Goal: Book appointment/travel/reservation

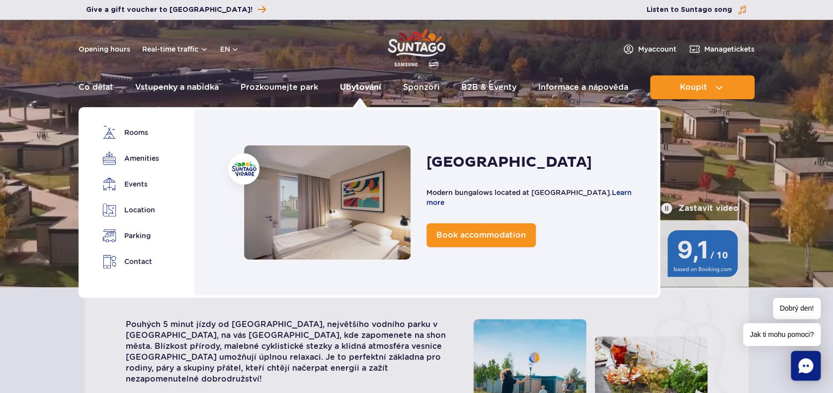
click at [356, 87] on link "Ubytování" at bounding box center [360, 88] width 41 height 24
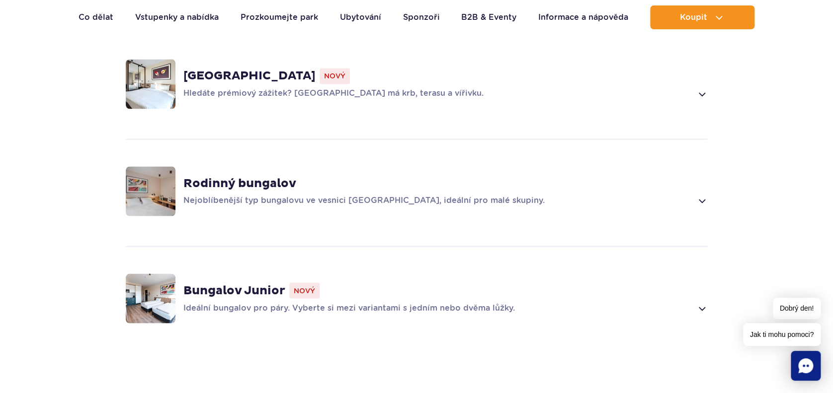
click at [701, 195] on span at bounding box center [700, 201] width 11 height 12
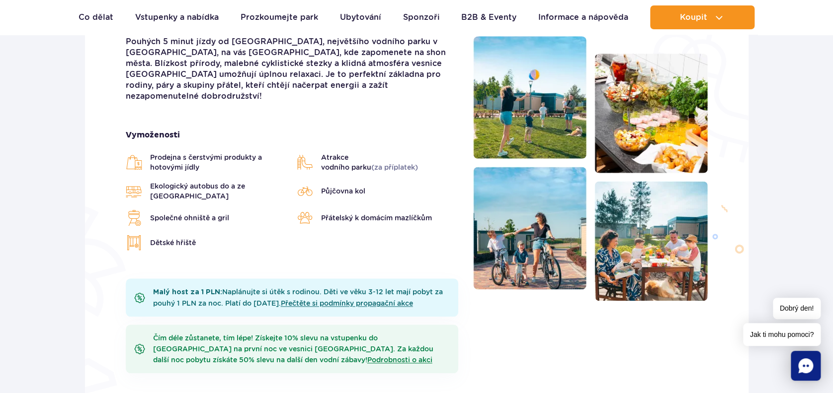
scroll to position [271, 0]
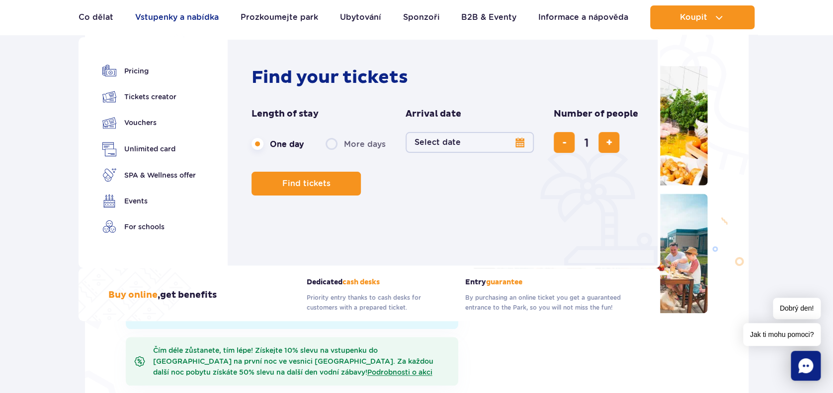
click at [170, 17] on link "Vstupenky a nabídka" at bounding box center [176, 17] width 83 height 24
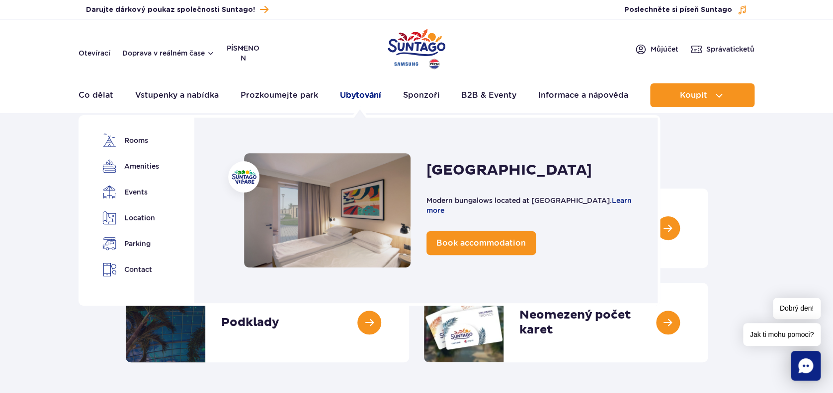
click at [351, 95] on link "Ubytování" at bounding box center [360, 95] width 41 height 24
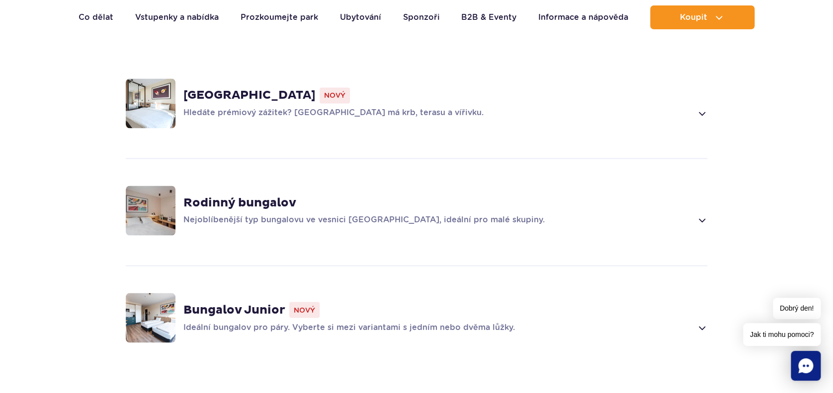
scroll to position [778, 0]
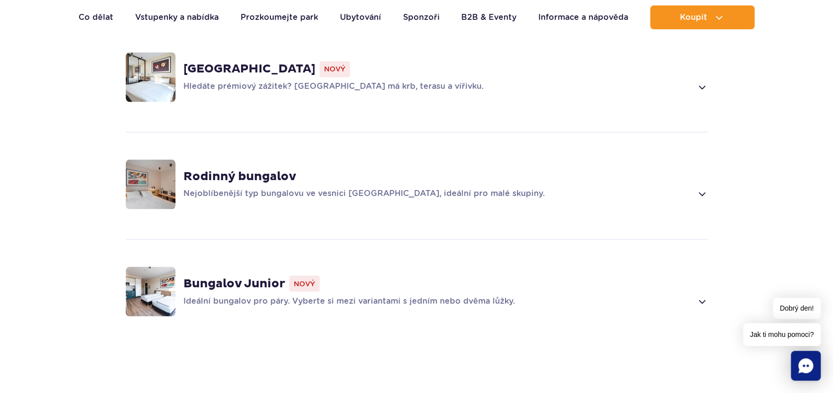
click at [702, 188] on span at bounding box center [700, 194] width 11 height 12
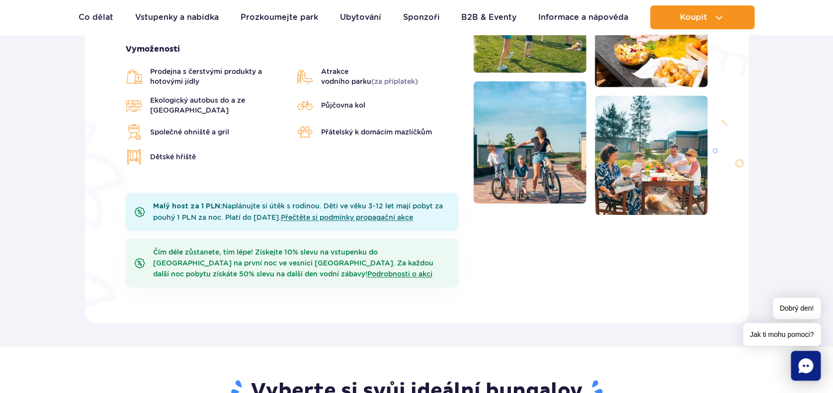
scroll to position [310, 0]
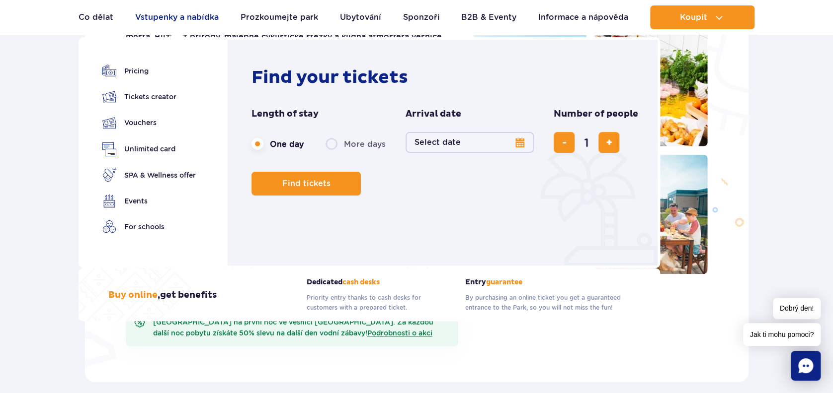
click at [165, 15] on link "Vstupenky a nabídka" at bounding box center [176, 17] width 83 height 24
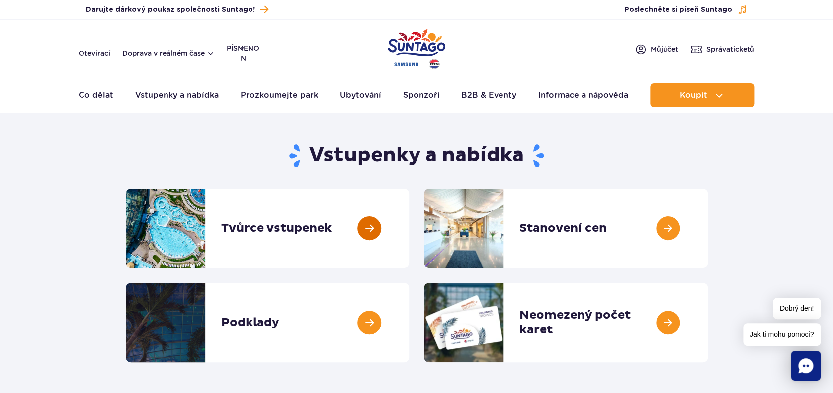
click at [409, 229] on link at bounding box center [409, 228] width 0 height 79
click at [409, 228] on link at bounding box center [409, 228] width 0 height 79
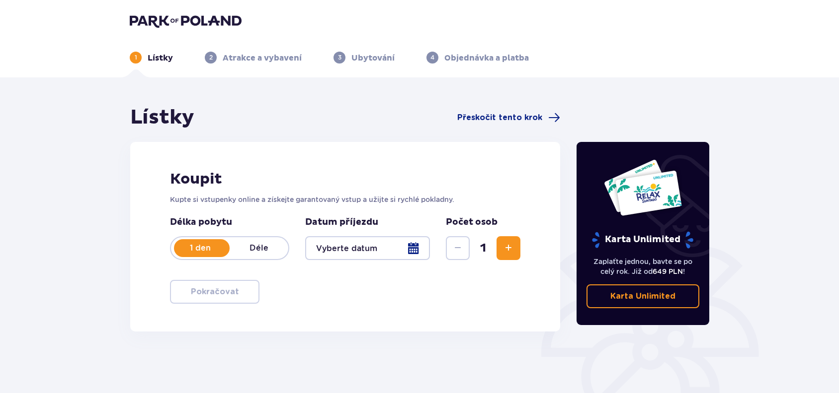
click at [258, 250] on p "Déle" at bounding box center [258, 248] width 59 height 11
click at [410, 249] on div at bounding box center [367, 248] width 125 height 24
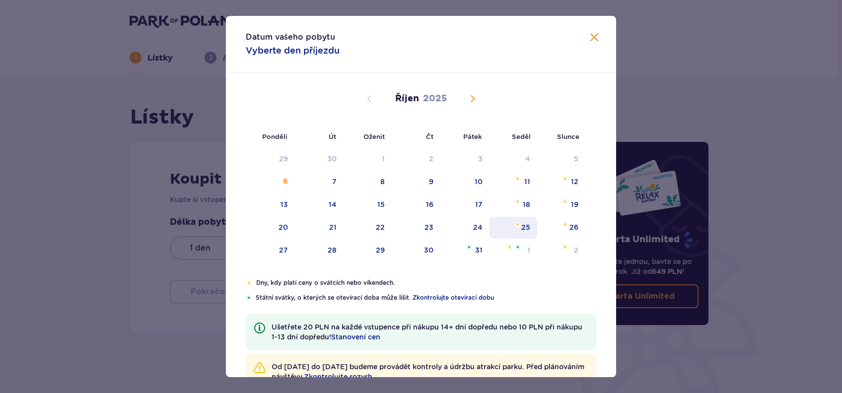
click at [527, 225] on div "25" at bounding box center [526, 228] width 9 height 10
click at [517, 226] on img "Vybráno datum. Sobota, Říjen 25, 2025" at bounding box center [518, 225] width 6 height 6
click at [568, 226] on div "Pondělí Út Oženit Čt Pátek Seděl Slunce Září 2025 1 2 3 4 5 6 7 8 9 10 11 12 13…" at bounding box center [421, 176] width 390 height 206
type input "25.10.25"
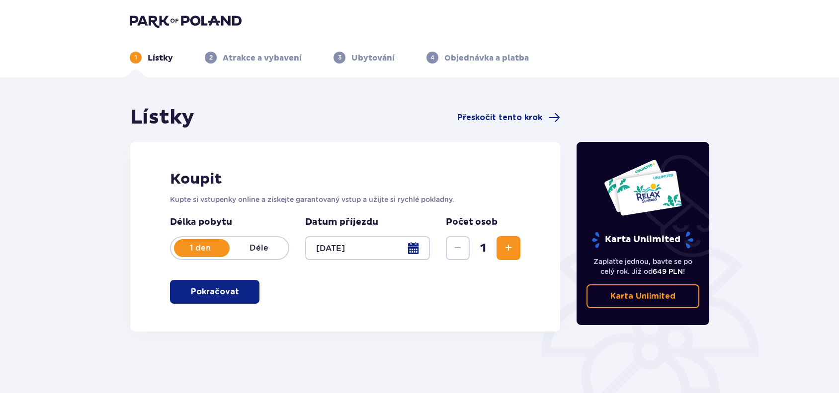
click at [413, 247] on div at bounding box center [367, 248] width 125 height 24
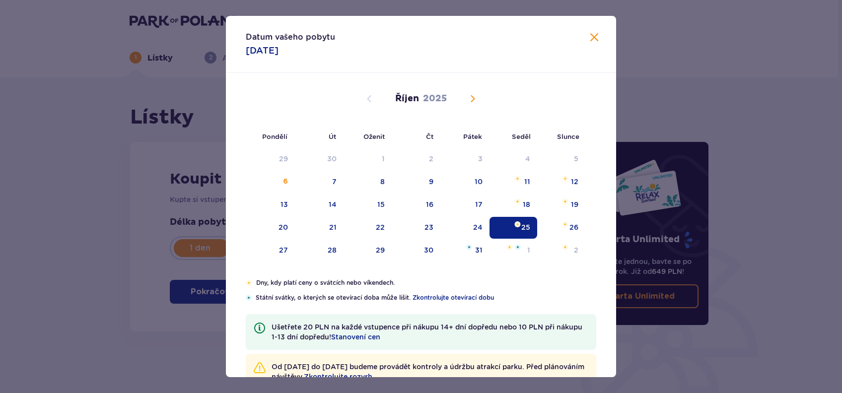
click at [592, 39] on span "Zavřít" at bounding box center [595, 38] width 12 height 12
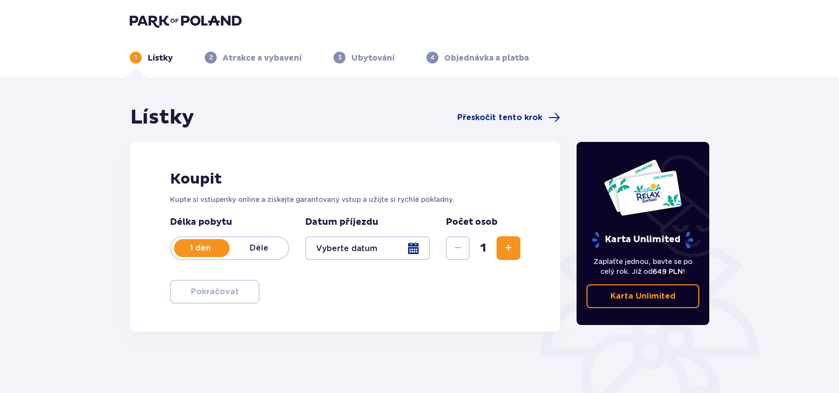
click at [266, 245] on p "Déle" at bounding box center [258, 248] width 59 height 11
click at [418, 250] on div at bounding box center [367, 248] width 125 height 24
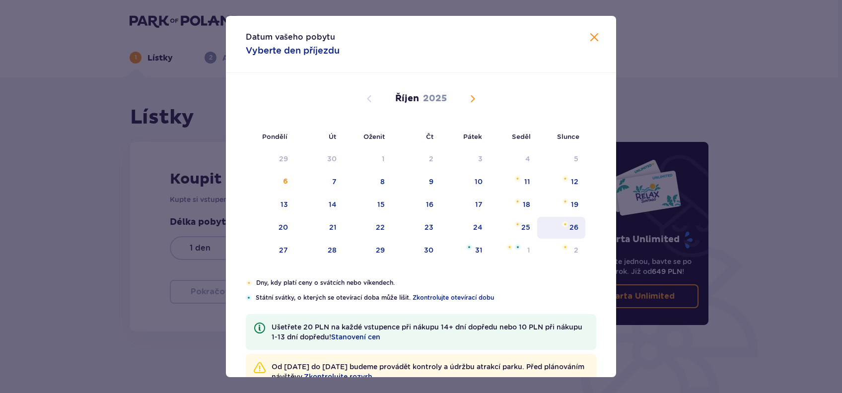
click at [575, 224] on div "26" at bounding box center [574, 228] width 9 height 10
click at [331, 246] on div "28" at bounding box center [332, 250] width 9 height 10
type input "26.10.25 - 28.10.25"
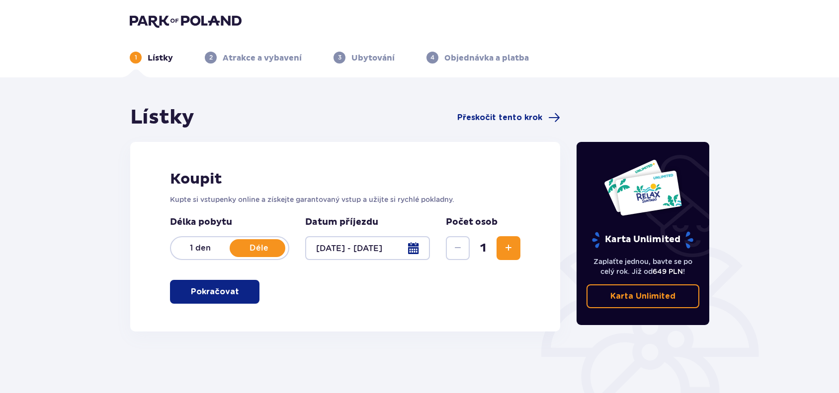
click at [511, 246] on span "Zvýšit" at bounding box center [508, 248] width 12 height 12
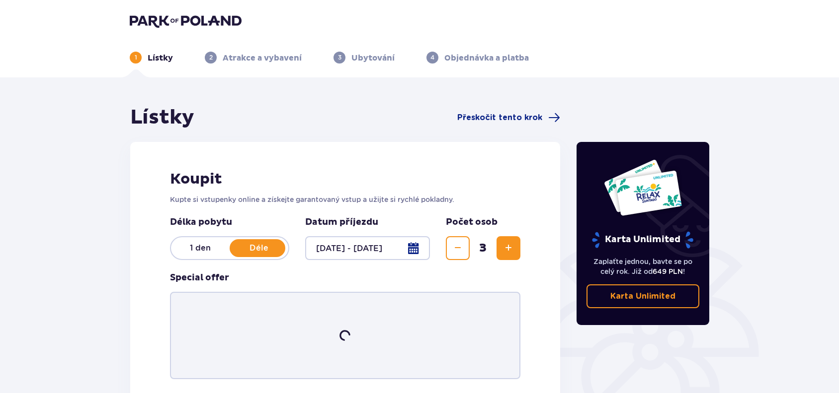
click at [511, 246] on span "Zvýšit" at bounding box center [508, 248] width 12 height 12
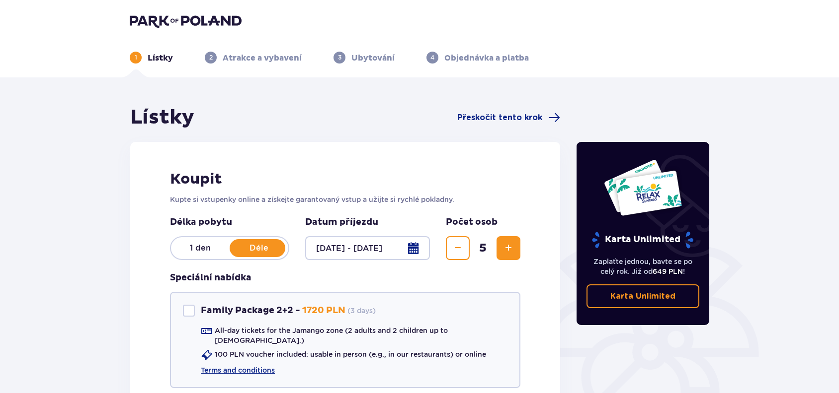
click at [511, 246] on span "Zvýšit" at bounding box center [508, 248] width 12 height 12
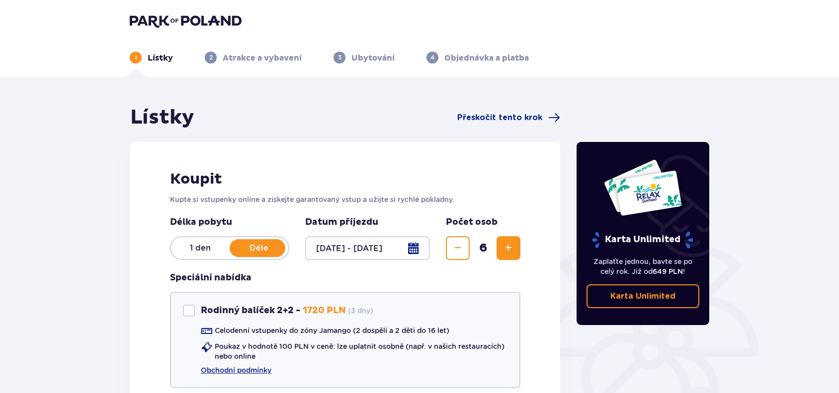
click at [511, 246] on span "Zvýšit" at bounding box center [508, 248] width 12 height 12
click at [190, 311] on div "Rodinný balíček 2+2" at bounding box center [189, 311] width 12 height 12
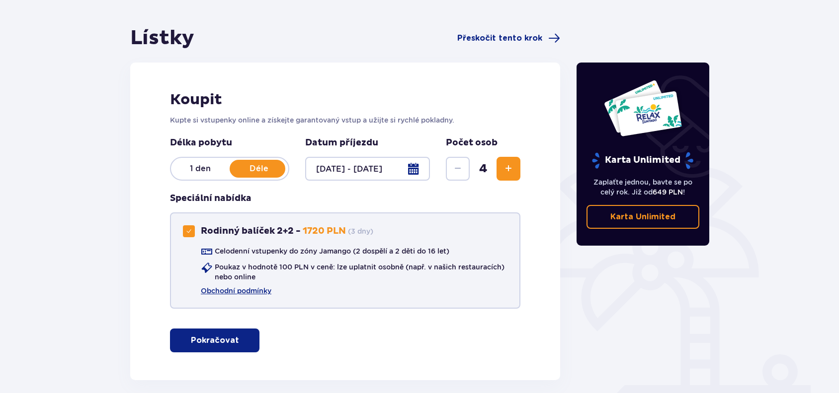
scroll to position [78, 0]
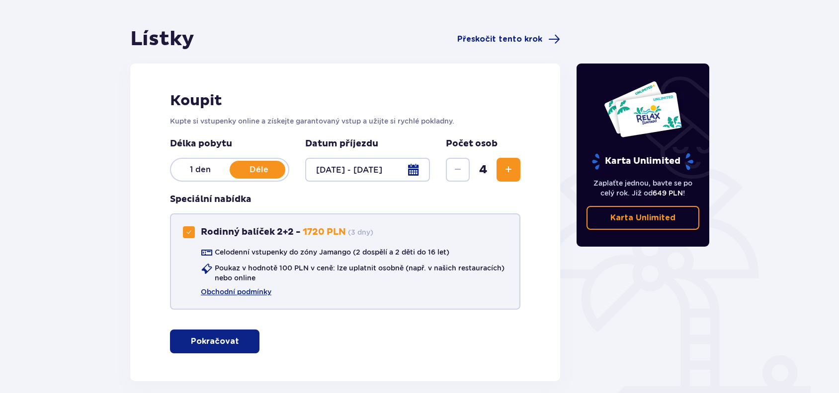
click at [189, 234] on span at bounding box center [189, 232] width 6 height 6
checkbox input "false"
click at [222, 339] on p "Pokračovat" at bounding box center [215, 341] width 48 height 11
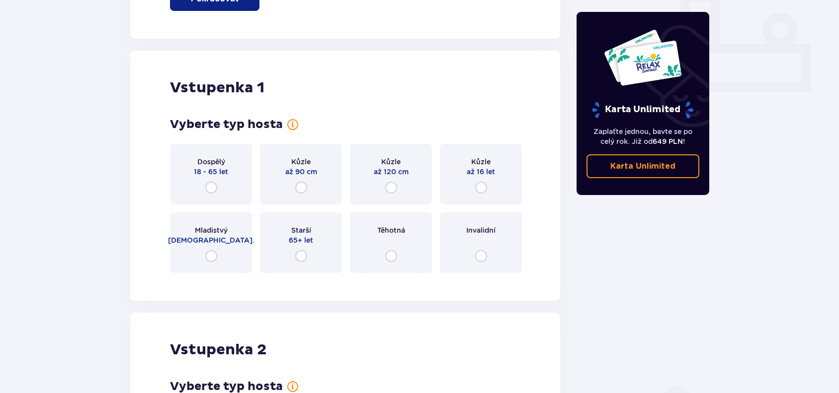
scroll to position [459, 0]
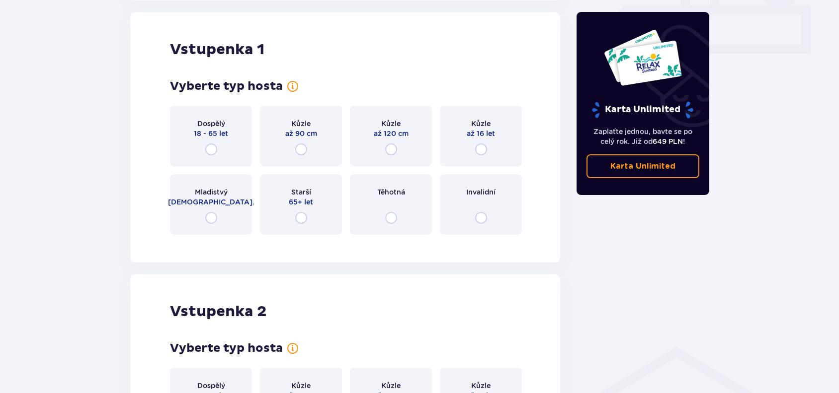
click at [214, 151] on input "radio" at bounding box center [211, 150] width 12 height 12
radio input "true"
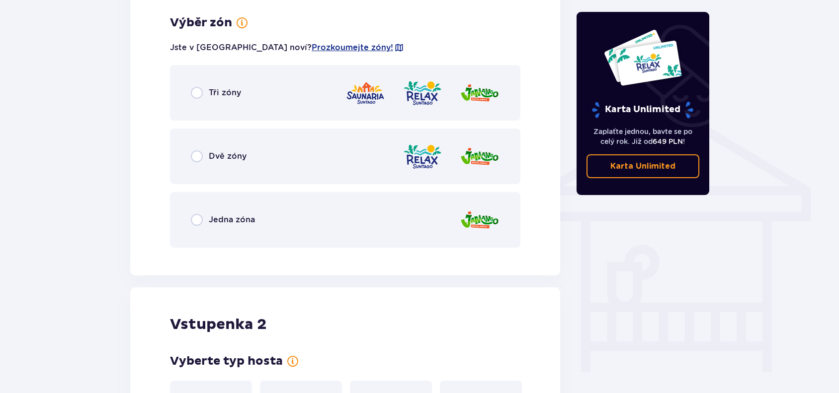
scroll to position [702, 0]
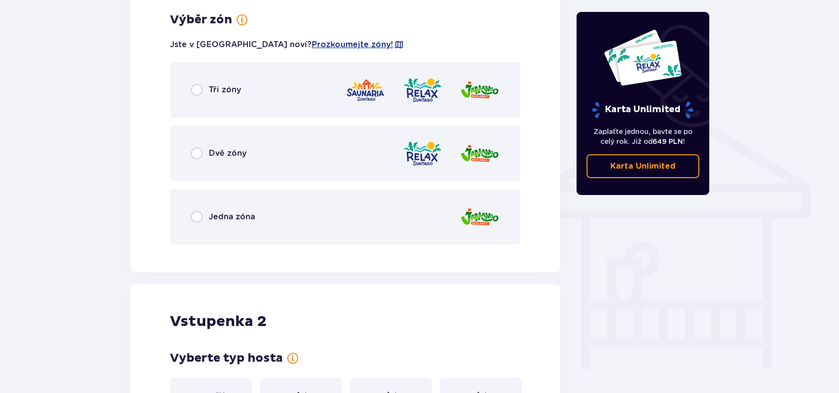
click at [195, 215] on input "radio" at bounding box center [197, 217] width 12 height 12
radio input "true"
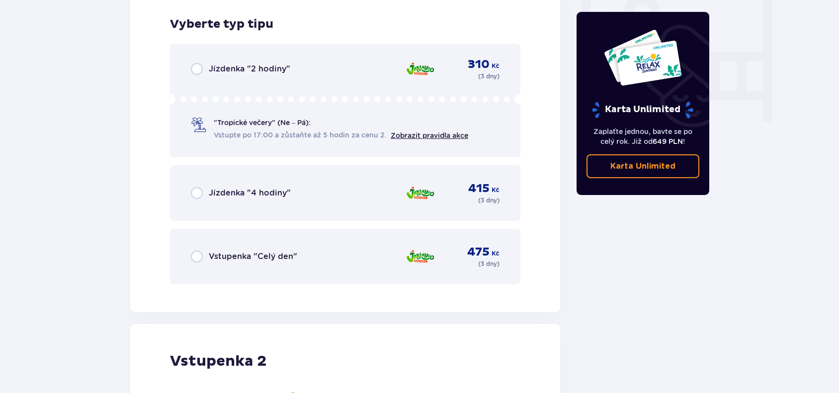
scroll to position [954, 0]
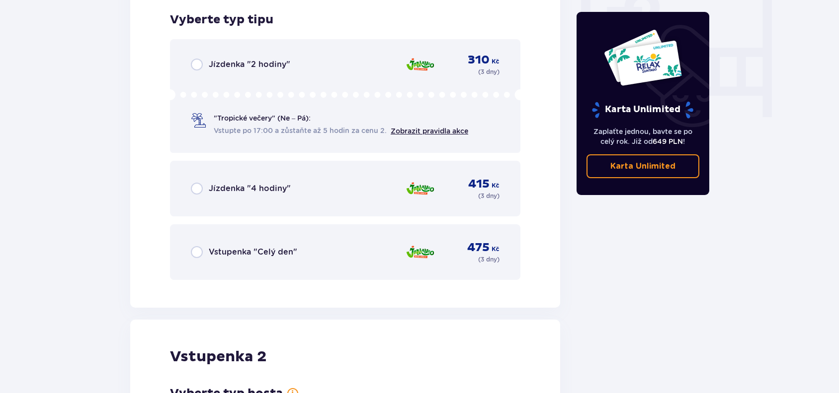
click at [194, 252] on input "radio" at bounding box center [197, 252] width 12 height 12
radio input "true"
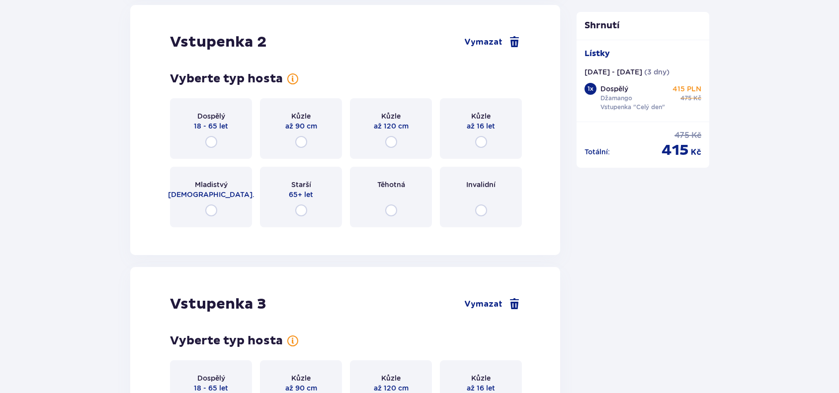
scroll to position [1287, 0]
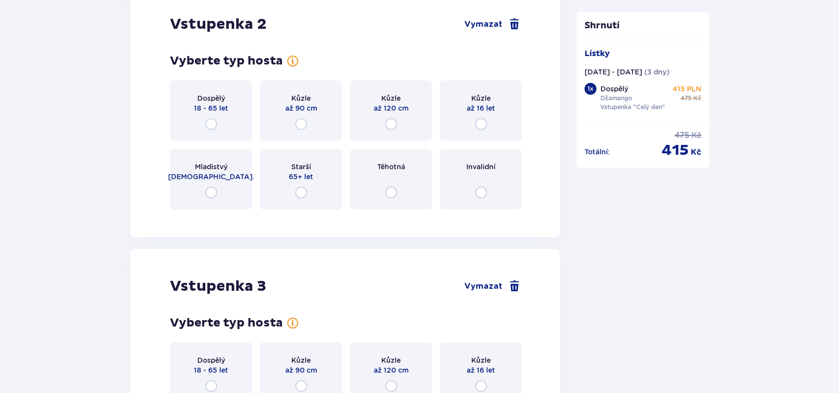
click at [211, 127] on input "radio" at bounding box center [211, 124] width 12 height 12
radio input "true"
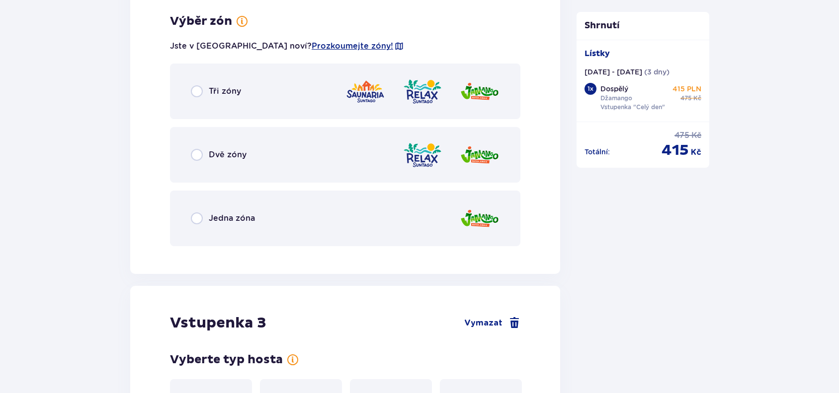
scroll to position [1504, 0]
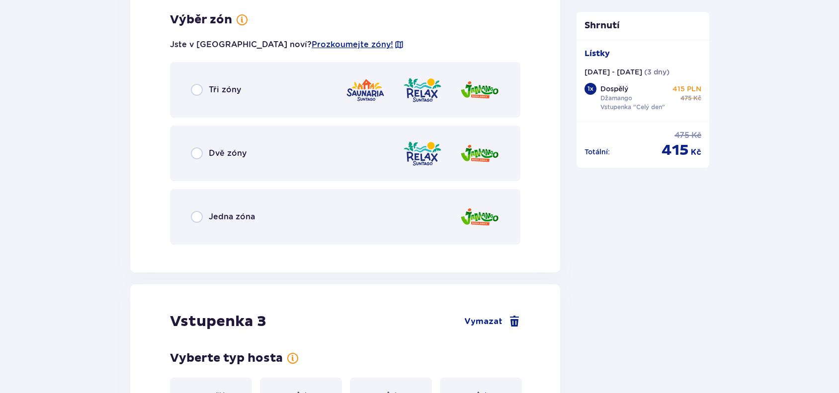
click at [201, 220] on input "radio" at bounding box center [197, 217] width 12 height 12
radio input "true"
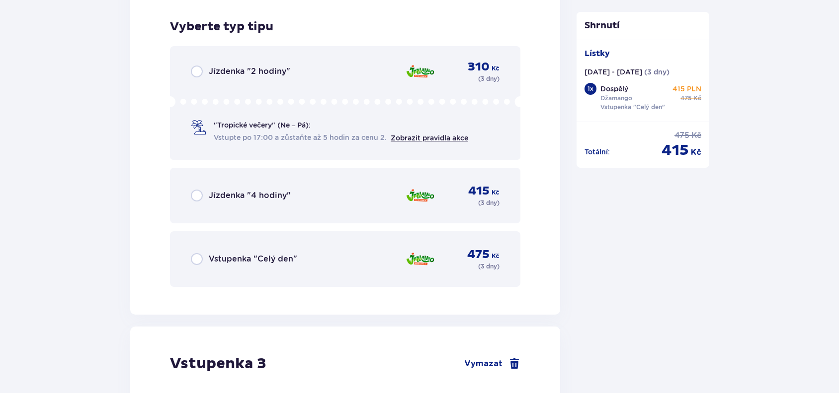
scroll to position [1756, 0]
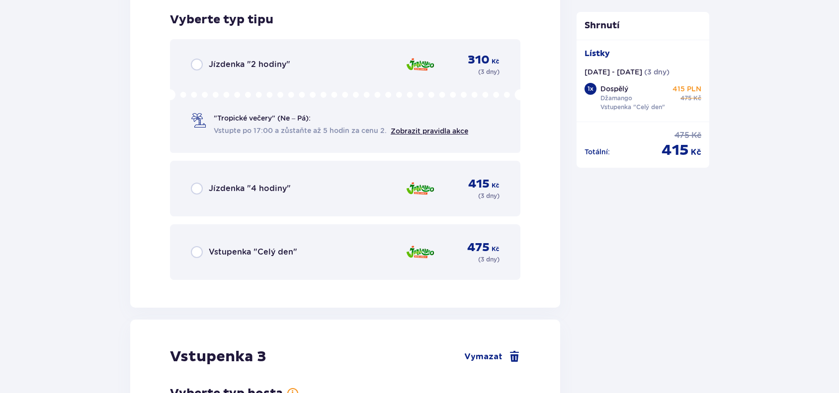
click at [195, 249] on input "radio" at bounding box center [197, 252] width 12 height 12
radio input "true"
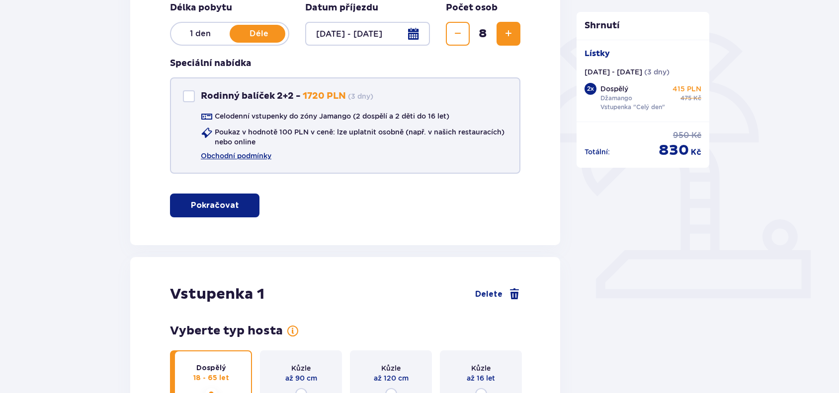
scroll to position [0, 0]
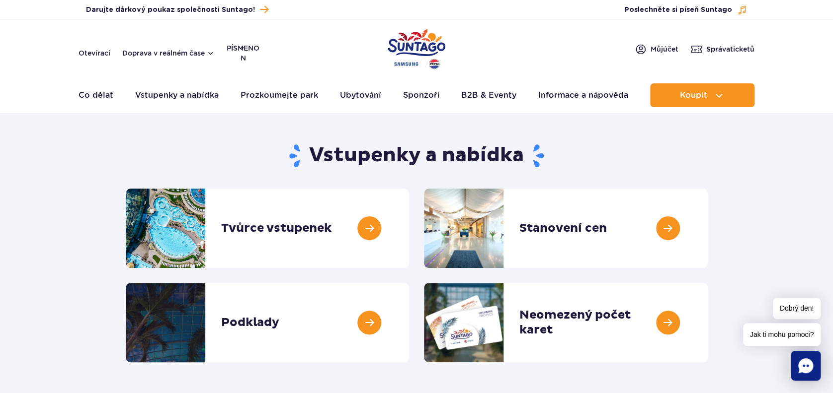
click at [417, 43] on img "Polský park" at bounding box center [416, 49] width 58 height 46
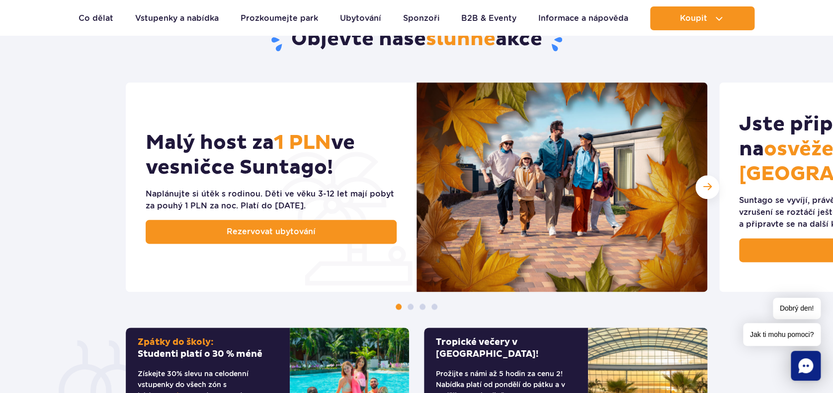
scroll to position [466, 0]
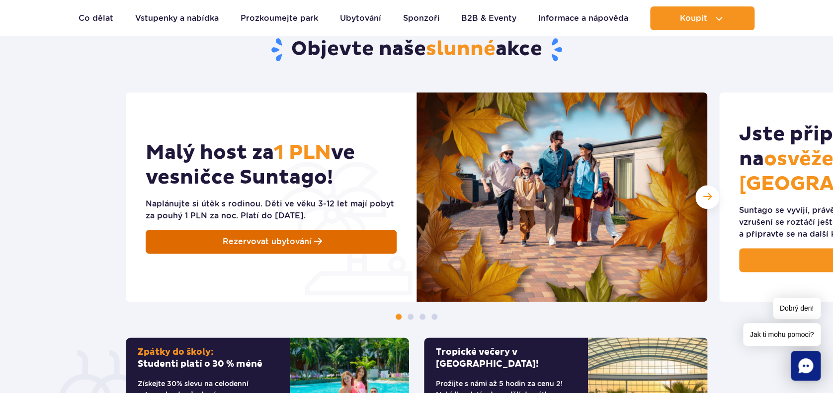
click at [258, 238] on span "Rezervovat ubytování" at bounding box center [267, 242] width 89 height 12
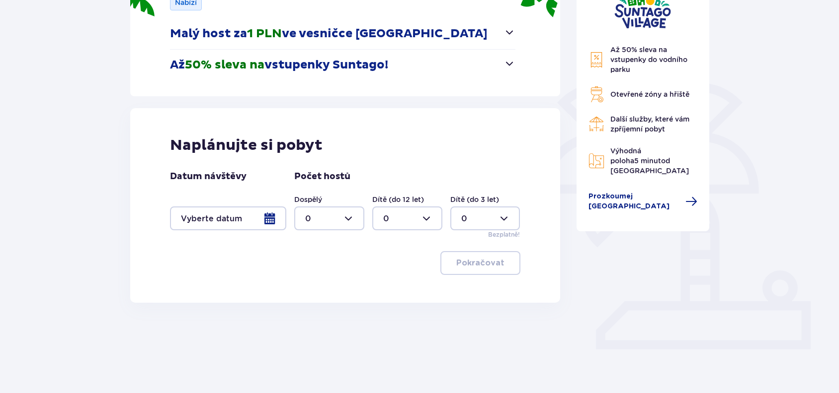
scroll to position [172, 0]
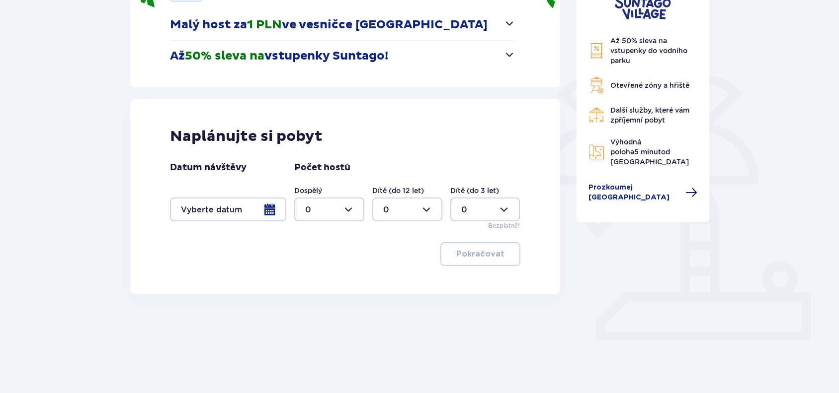
click at [267, 212] on div at bounding box center [228, 210] width 116 height 24
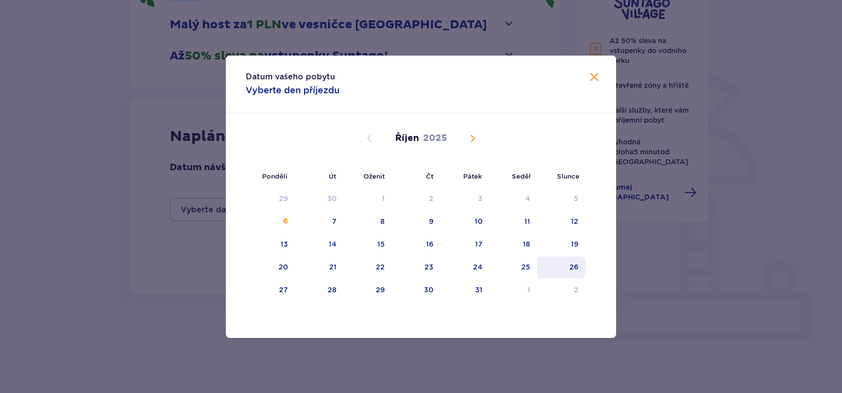
click at [571, 262] on div "26" at bounding box center [574, 267] width 9 height 10
click at [328, 290] on div "28" at bounding box center [332, 290] width 9 height 10
type input "[DATE] - [DATE]"
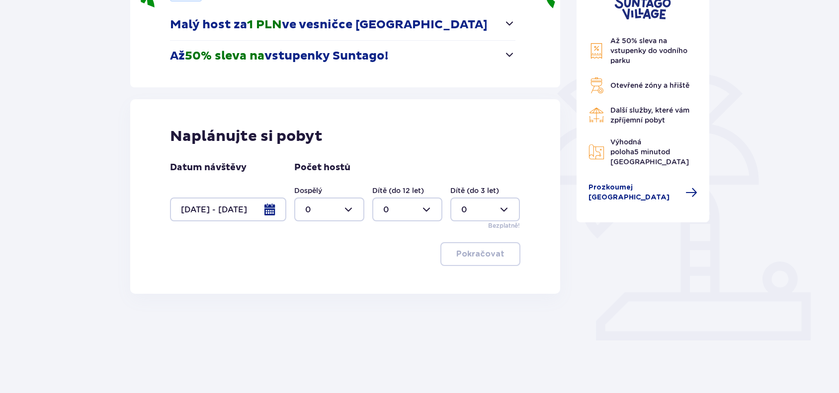
click at [347, 210] on div at bounding box center [329, 210] width 70 height 24
click at [312, 316] on span "4" at bounding box center [329, 322] width 68 height 21
type input "4"
click at [429, 208] on div at bounding box center [407, 210] width 70 height 24
click at [391, 300] on div "3" at bounding box center [406, 302] width 48 height 11
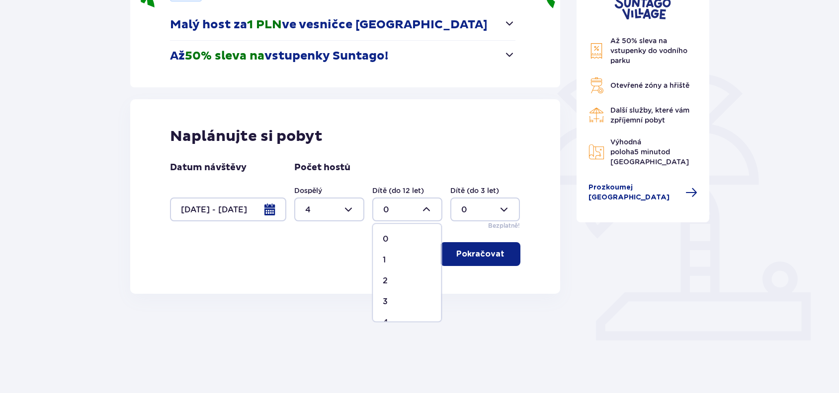
type input "3"
click at [505, 209] on div at bounding box center [485, 210] width 70 height 24
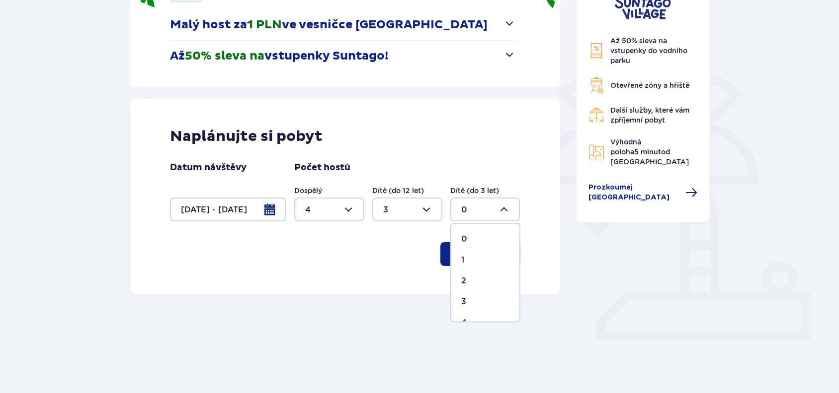
click at [477, 259] on div "1" at bounding box center [485, 260] width 48 height 11
type input "1"
click at [480, 253] on p "Pokračovat" at bounding box center [480, 254] width 48 height 11
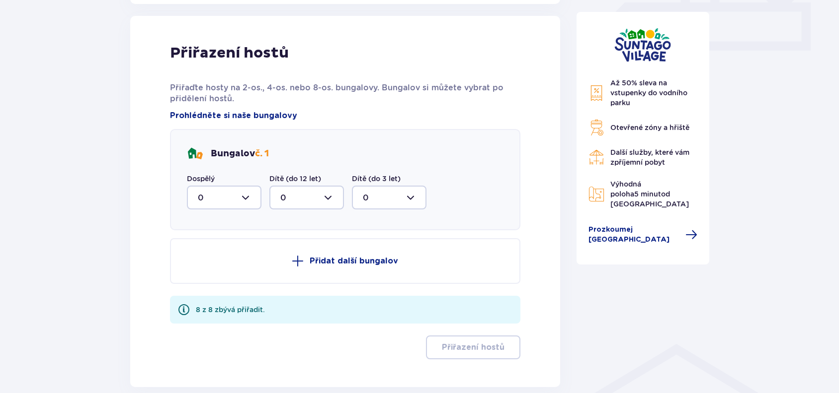
scroll to position [466, 0]
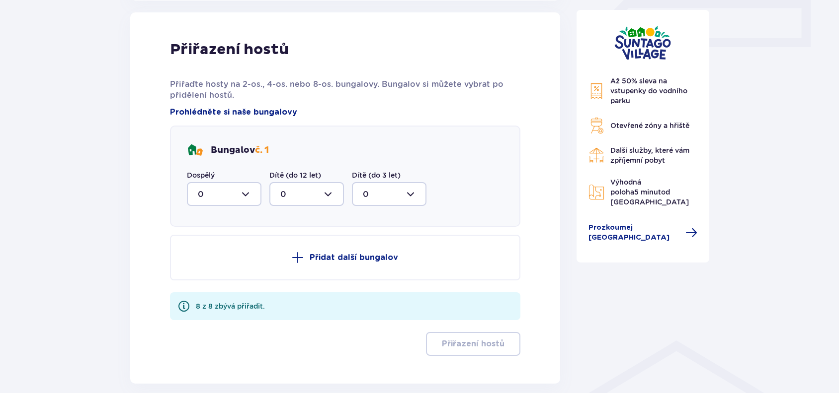
click at [247, 191] on div at bounding box center [224, 194] width 75 height 24
click at [203, 262] on div "2" at bounding box center [224, 266] width 53 height 11
type input "2"
click at [305, 254] on button "Přidat další bungalov" at bounding box center [345, 258] width 350 height 46
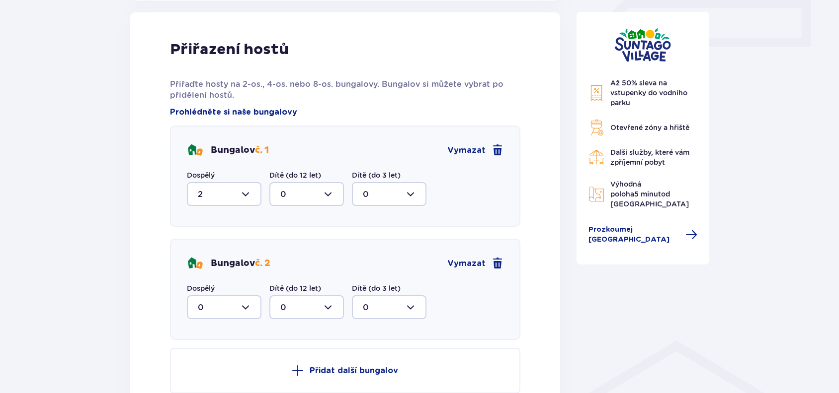
click at [248, 306] on div at bounding box center [224, 308] width 75 height 24
click at [210, 251] on div "1" at bounding box center [224, 256] width 53 height 11
type input "1"
click at [330, 305] on div at bounding box center [306, 308] width 75 height 24
click at [286, 254] on div "2" at bounding box center [306, 256] width 53 height 11
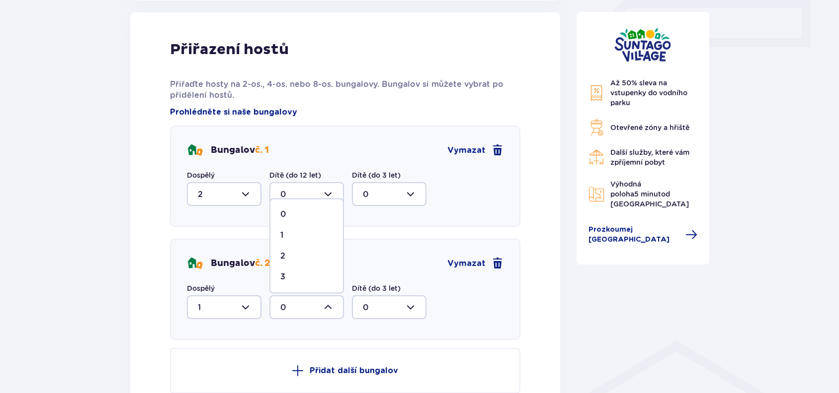
type input "2"
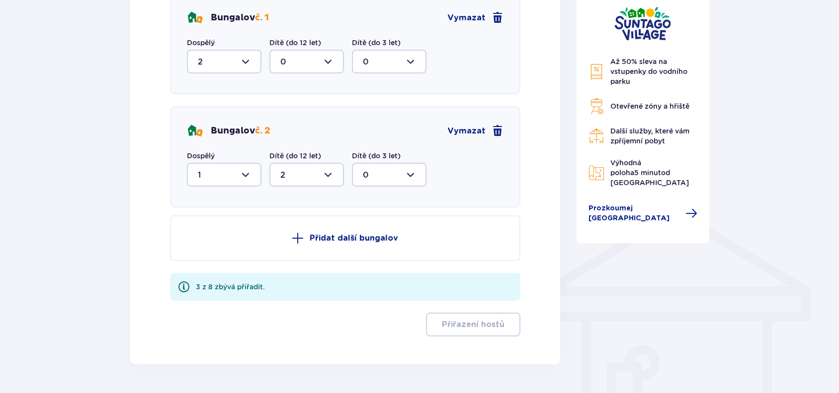
scroll to position [599, 0]
click at [332, 238] on p "Přidat další bungalov" at bounding box center [353, 237] width 88 height 11
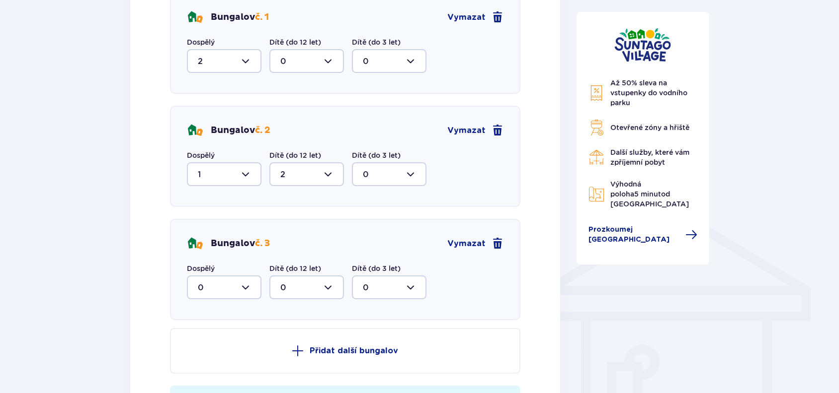
click at [247, 288] on div at bounding box center [224, 288] width 75 height 24
click at [217, 341] on div "1" at bounding box center [224, 339] width 53 height 11
type input "1"
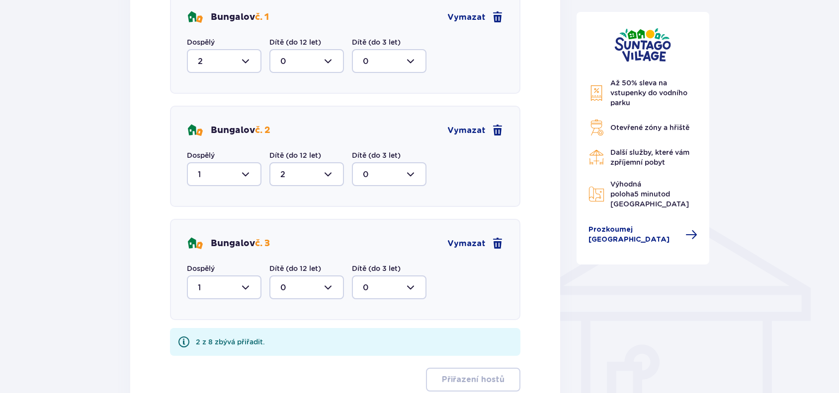
click at [331, 285] on div at bounding box center [306, 288] width 75 height 24
click at [308, 340] on div "1" at bounding box center [306, 339] width 53 height 11
type input "1"
click at [412, 289] on div at bounding box center [389, 288] width 75 height 24
click at [389, 338] on div "1" at bounding box center [389, 339] width 53 height 11
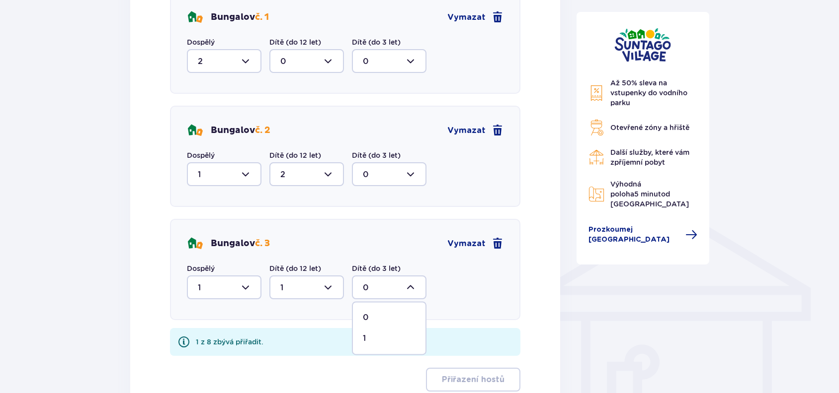
type input "1"
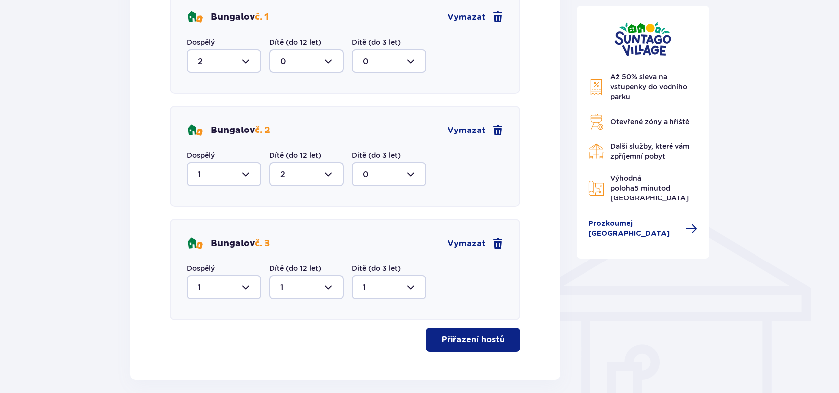
click at [467, 336] on p "Přiřazení hostů" at bounding box center [473, 340] width 63 height 11
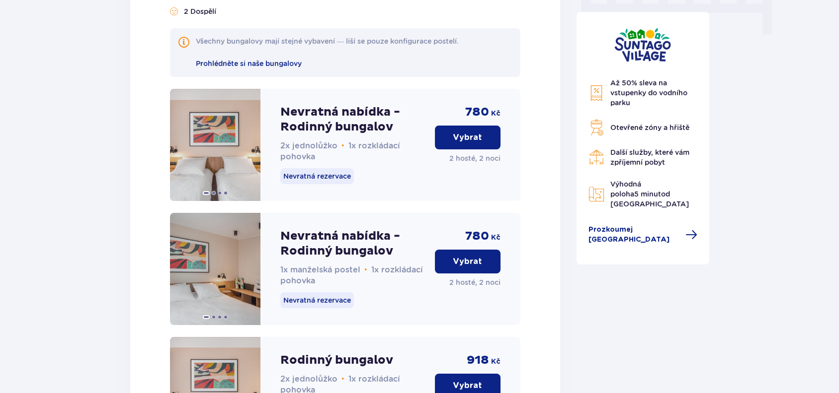
scroll to position [1031, 0]
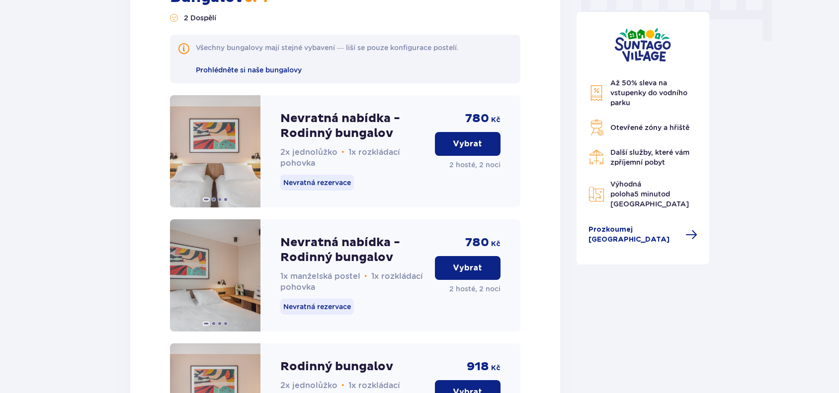
click at [464, 266] on p "Vybrat" at bounding box center [467, 268] width 29 height 11
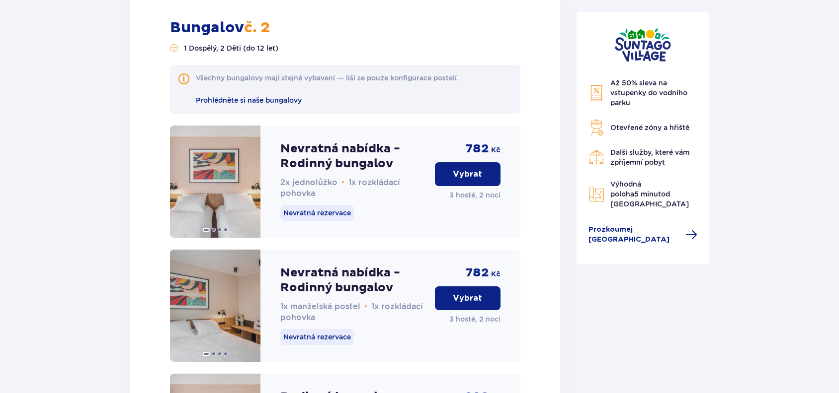
scroll to position [2190, 0]
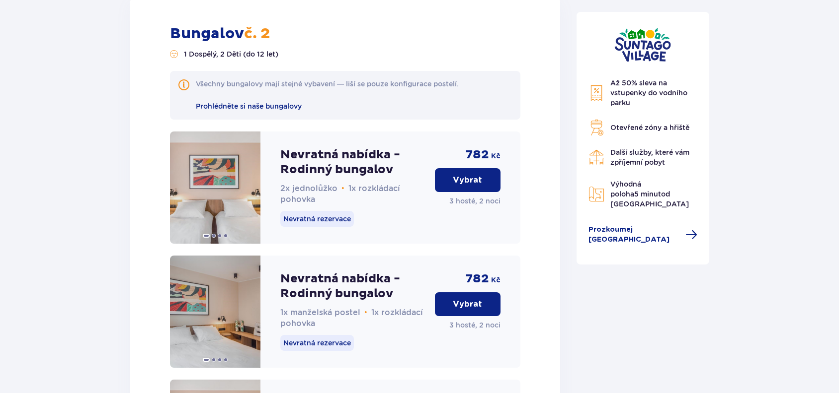
click at [467, 180] on p "Vybrat" at bounding box center [467, 180] width 29 height 11
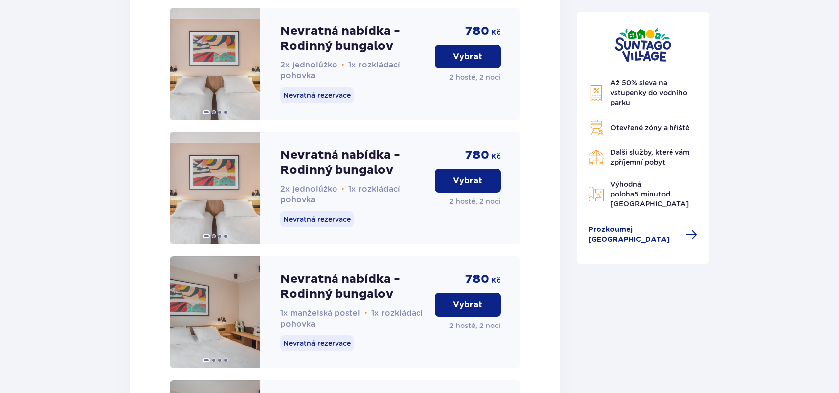
scroll to position [3530, 0]
click at [469, 310] on p "Vybrat" at bounding box center [467, 304] width 29 height 11
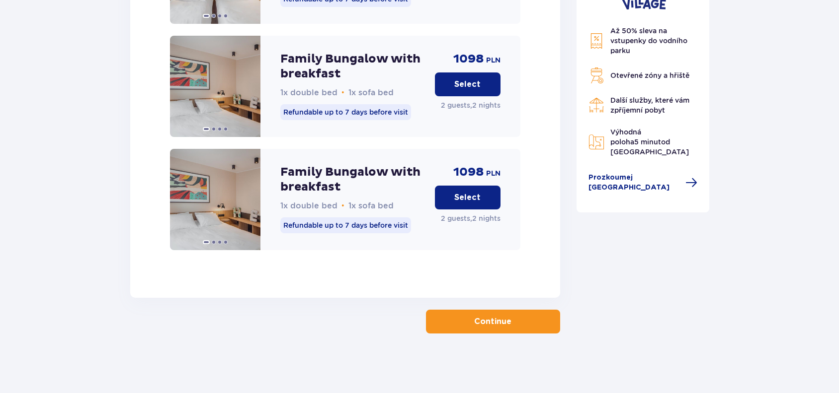
scroll to position [5227, 0]
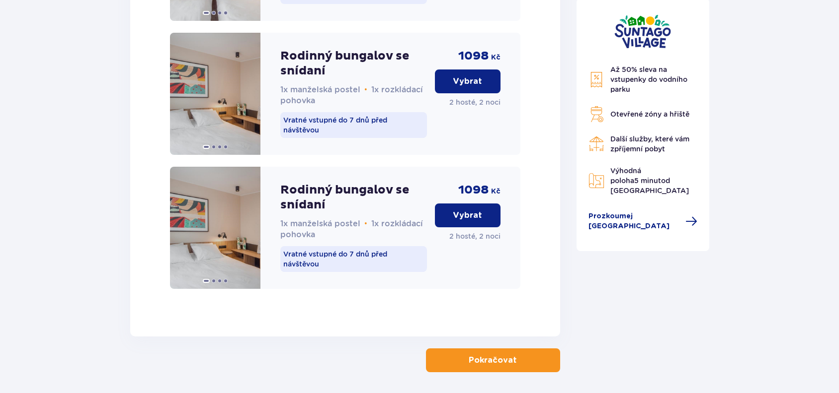
click at [491, 366] on p "Pokračovat" at bounding box center [492, 360] width 48 height 11
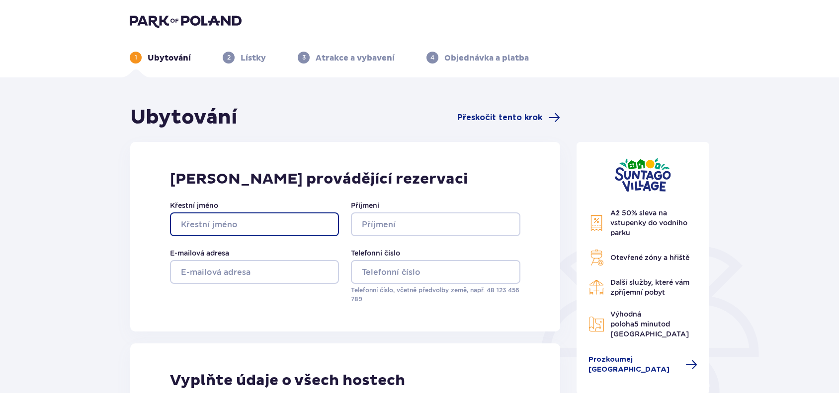
click at [282, 227] on input "Křestní jméno" at bounding box center [254, 225] width 169 height 24
type input "RADEK"
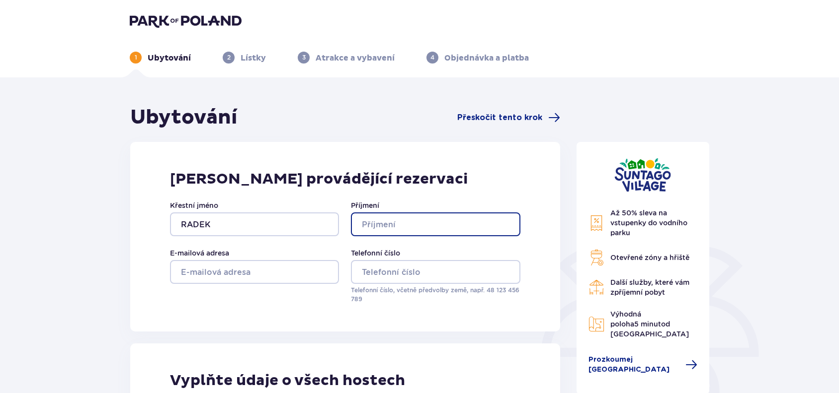
type input "HOUFEK"
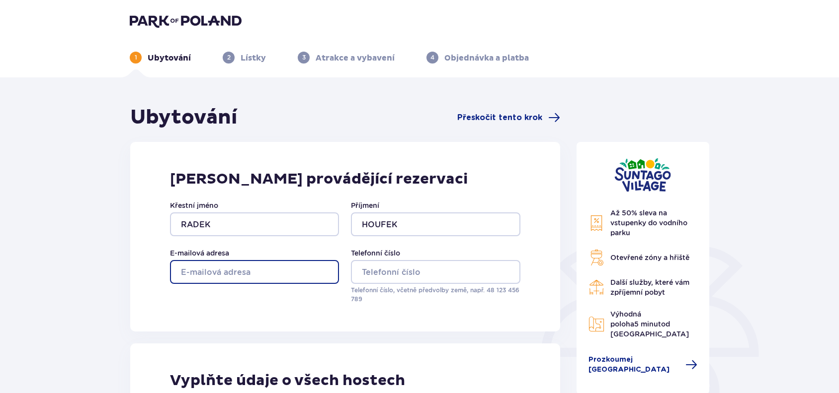
type input "[EMAIL_ADDRESS][DOMAIN_NAME]"
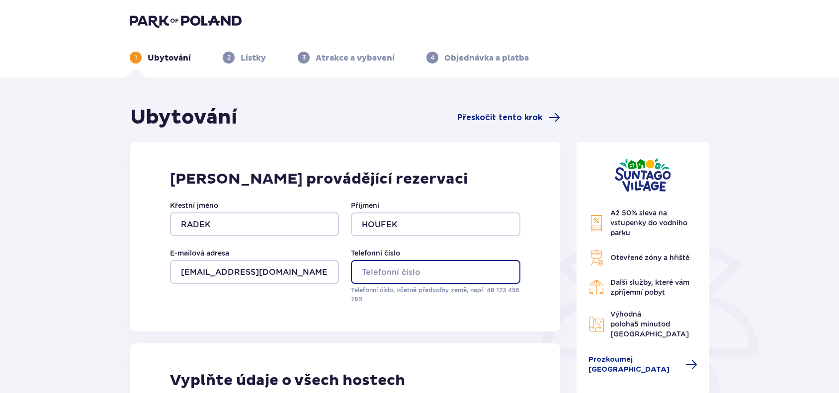
type input "602482468"
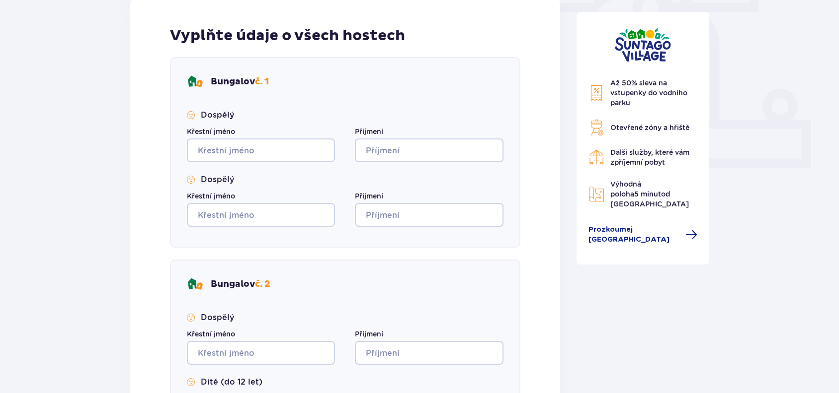
scroll to position [346, 0]
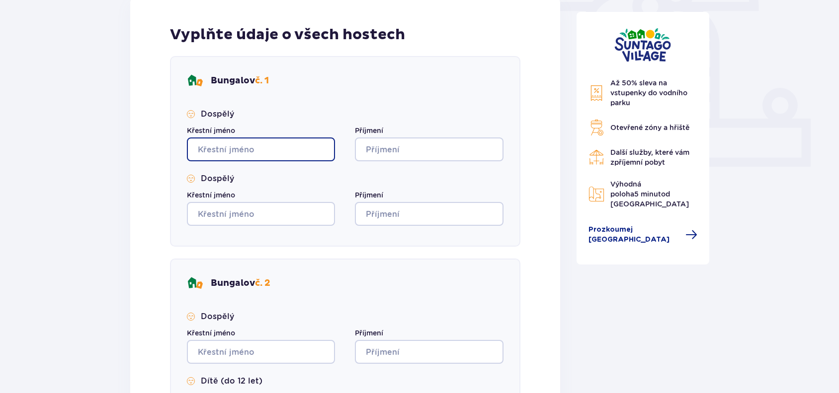
click at [289, 149] on input "Křestní jméno" at bounding box center [261, 150] width 148 height 24
type input "Radeh"
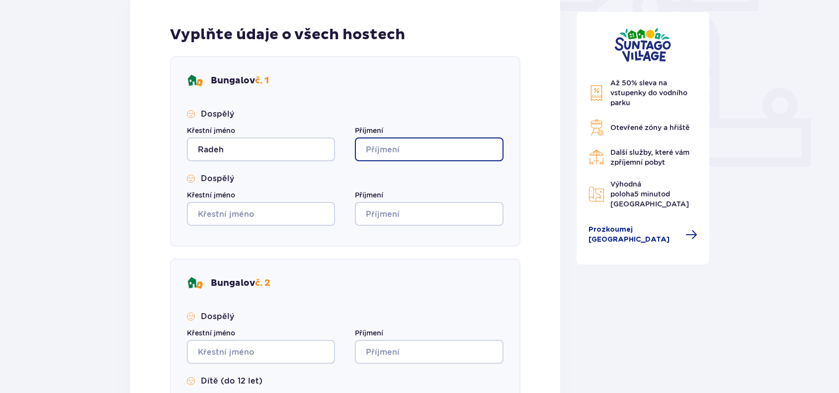
click at [424, 148] on input "Příjmení" at bounding box center [429, 150] width 148 height 24
type input "Houfek"
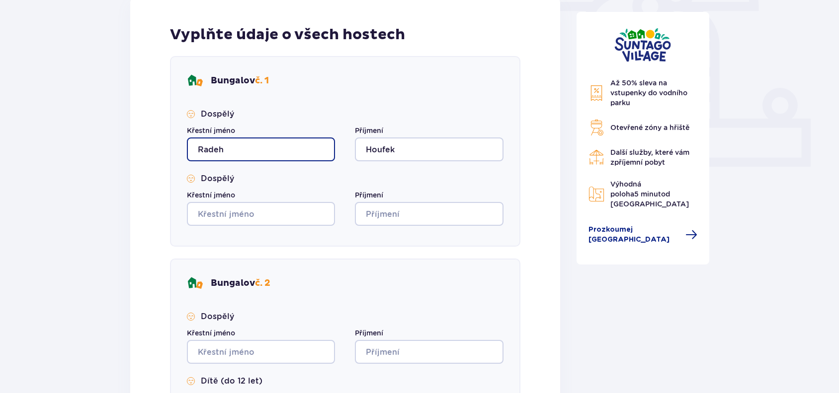
click at [254, 151] on input "Radeh" at bounding box center [261, 150] width 148 height 24
type input "Radek"
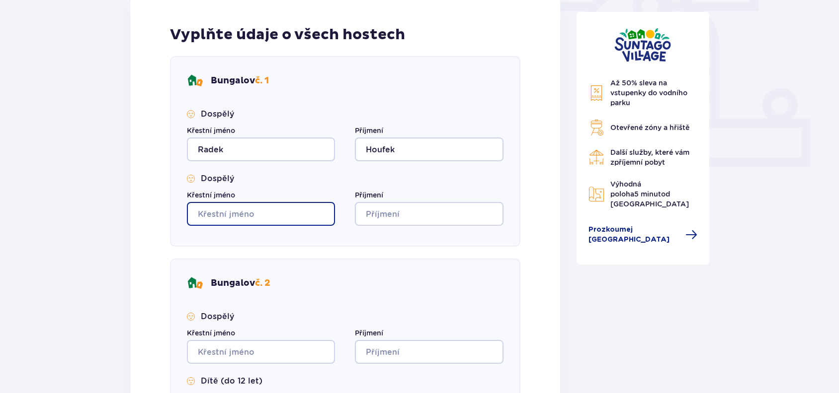
click at [270, 216] on input "Křestní jméno" at bounding box center [261, 214] width 148 height 24
type input "Jitka"
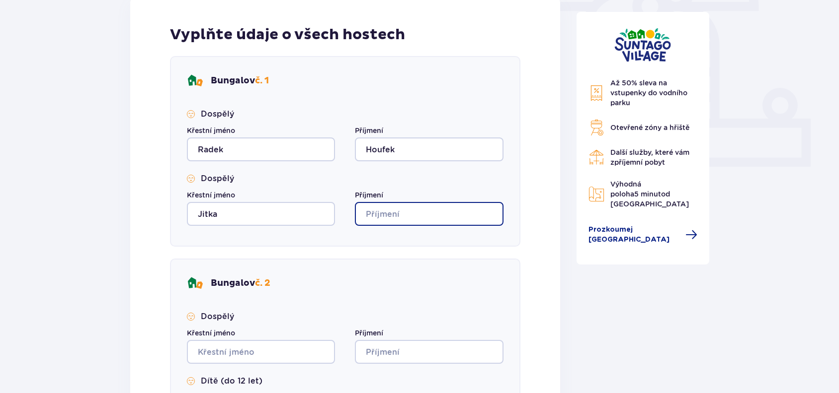
click at [441, 215] on input "Příjmení" at bounding box center [429, 214] width 148 height 24
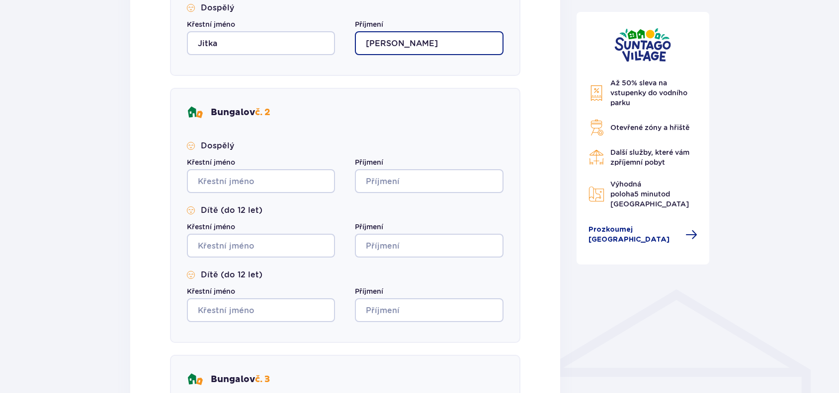
scroll to position [524, 0]
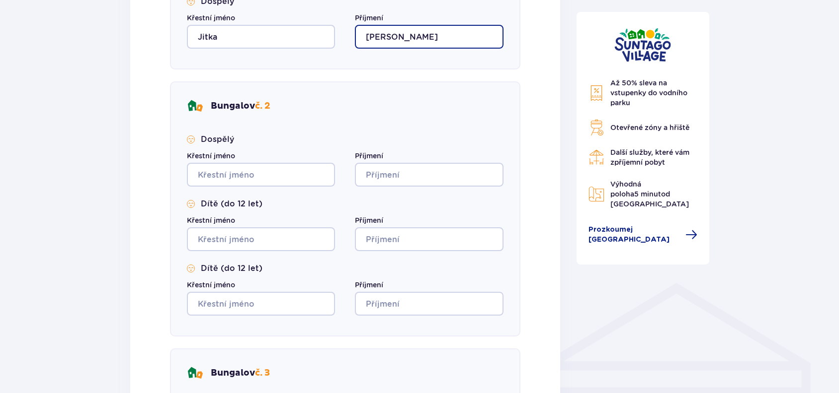
type input "Houfkova"
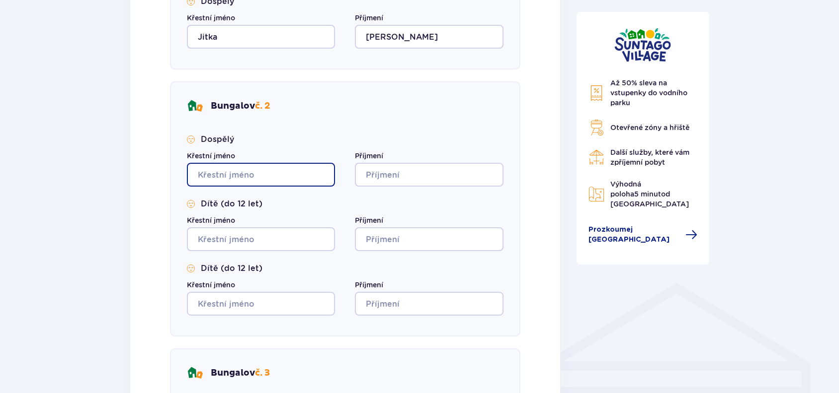
click at [286, 174] on input "Křestní jméno" at bounding box center [261, 175] width 148 height 24
type input "Monika"
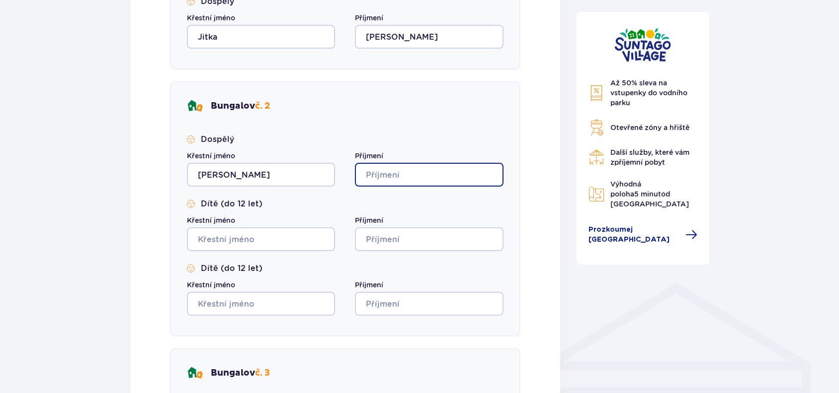
click at [404, 171] on input "Příjmení" at bounding box center [429, 175] width 148 height 24
type input "Houfkova"
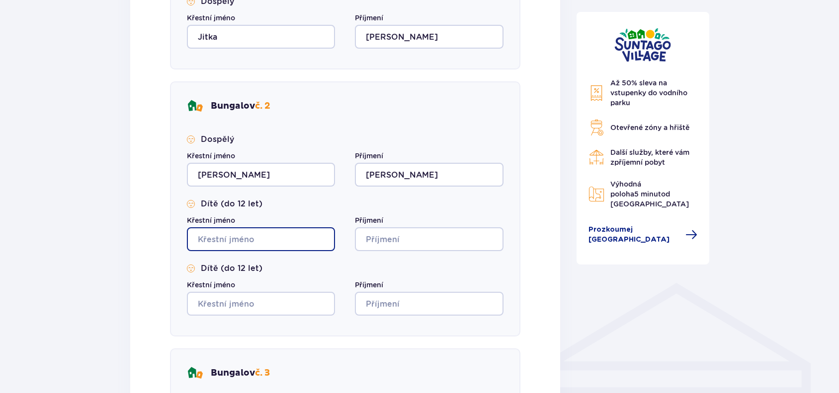
click at [291, 242] on input "Křestní jméno" at bounding box center [261, 240] width 148 height 24
type input "Kristýna"
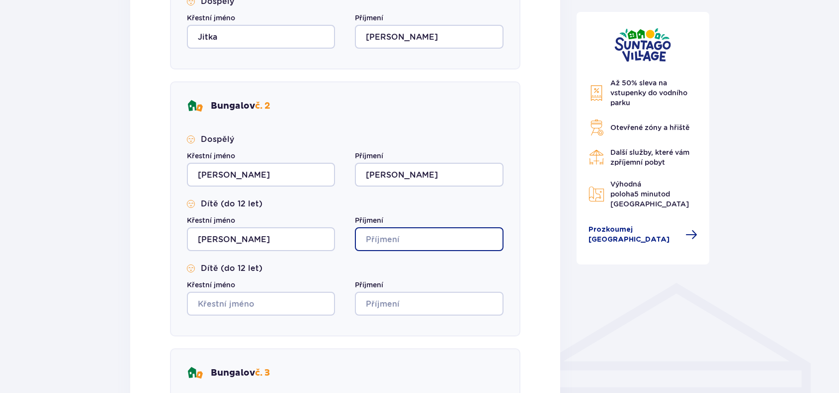
click at [401, 239] on input "Příjmení" at bounding box center [429, 240] width 148 height 24
type input "Hofmanova"
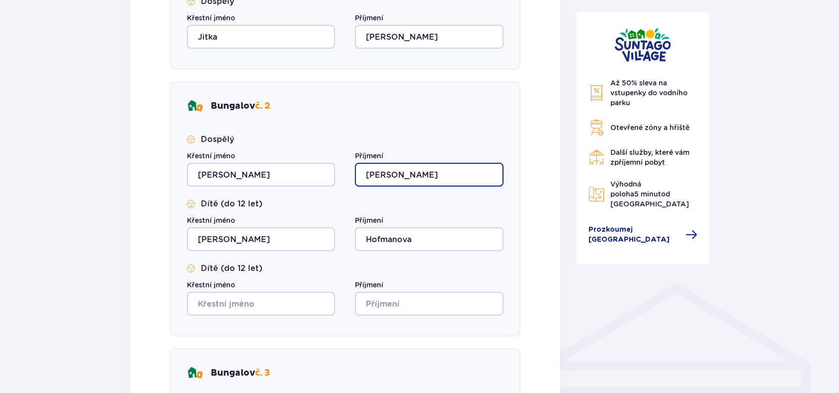
click at [425, 172] on input "Houfkova" at bounding box center [429, 175] width 148 height 24
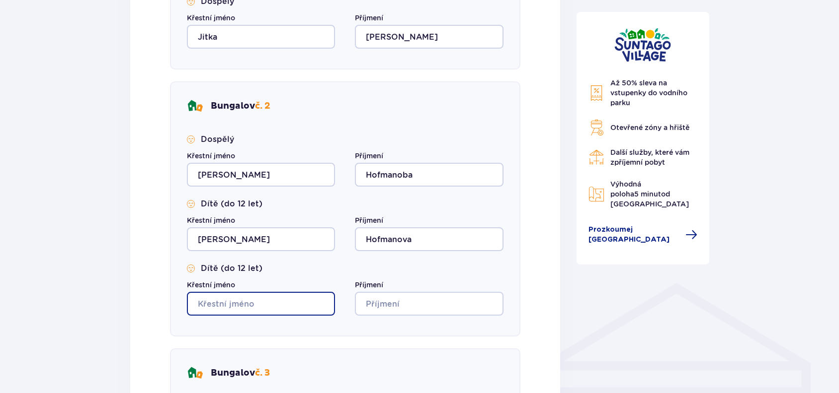
click at [274, 305] on input "Křestní jméno" at bounding box center [261, 304] width 148 height 24
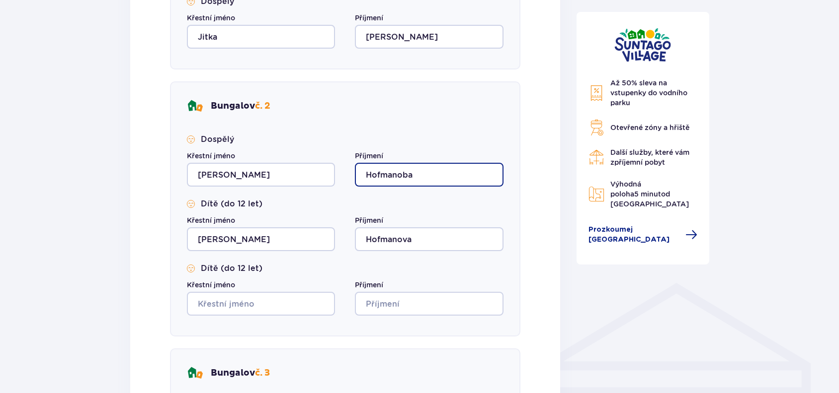
click at [425, 174] on input "Hofmanoba" at bounding box center [429, 175] width 148 height 24
type input "Hofmanova"
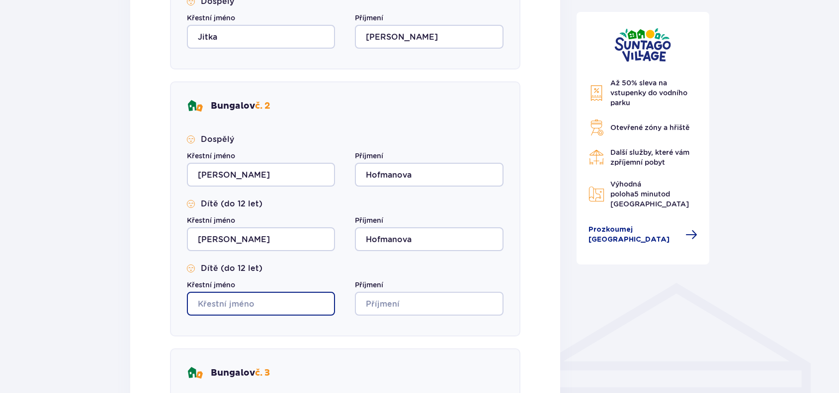
click at [269, 302] on input "Křestní jméno" at bounding box center [261, 304] width 148 height 24
type input "Karolína"
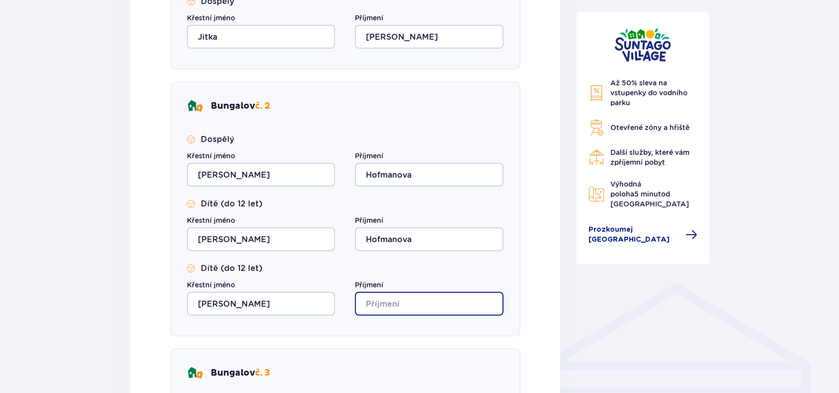
click at [414, 302] on input "Příjmení" at bounding box center [429, 304] width 148 height 24
type input "Hofmanova"
click at [553, 323] on div "Vyplňte údaje o všech hostech Bungalov č. 1 Dospělý Křestní jméno Radek Příjmen…" at bounding box center [345, 226] width 430 height 812
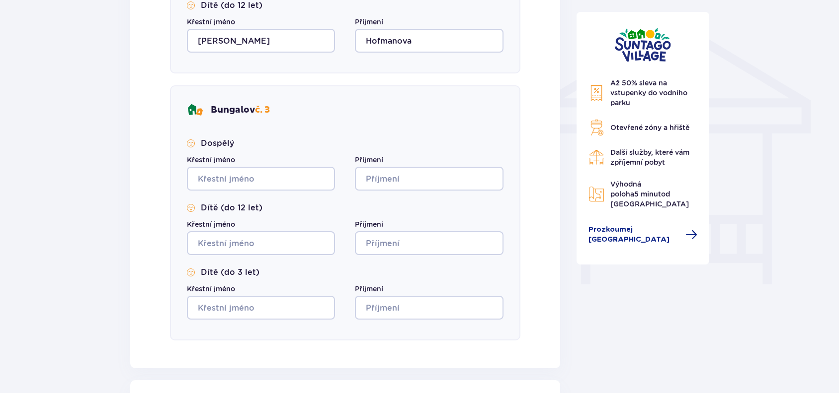
scroll to position [795, 0]
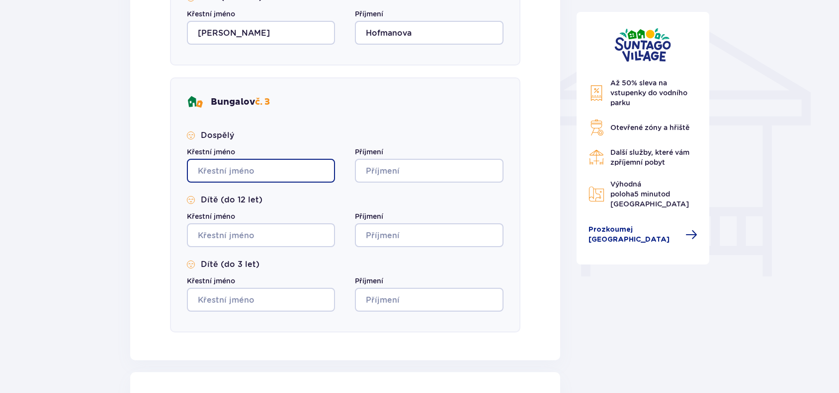
click at [307, 169] on input "Křestní jméno" at bounding box center [261, 171] width 148 height 24
type input "Andrea"
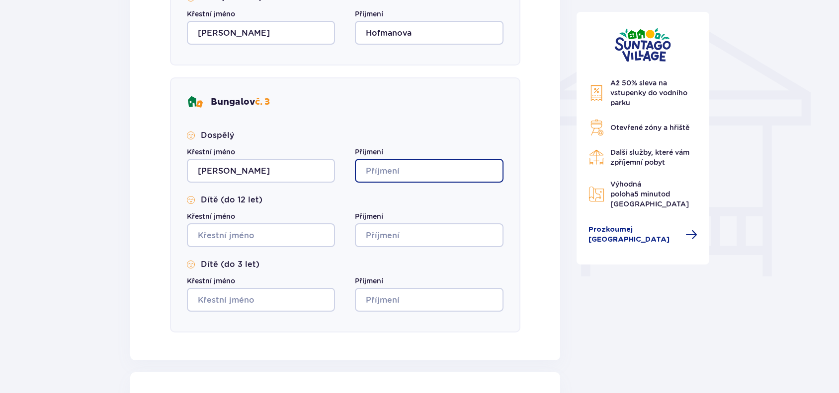
click at [432, 171] on input "Příjmení" at bounding box center [429, 171] width 148 height 24
type input "Matušková"
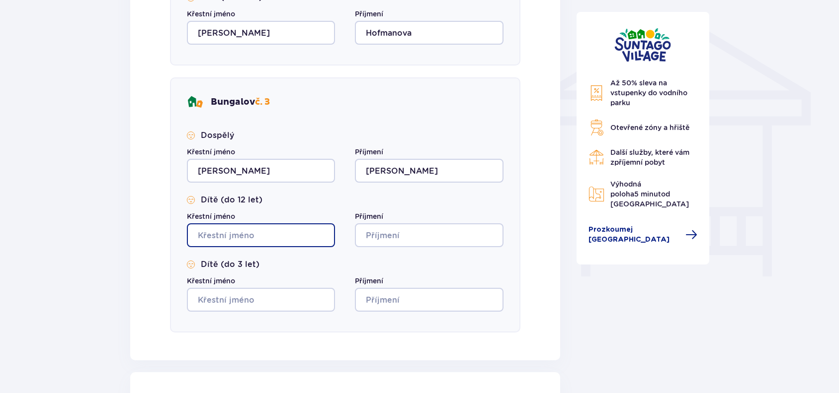
click at [303, 233] on input "Křestní jméno" at bounding box center [261, 236] width 148 height 24
type input "Veronika"
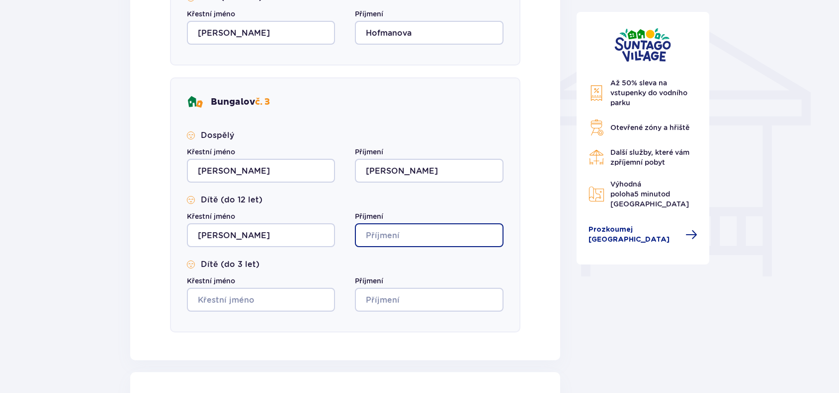
click at [434, 234] on input "Příjmení" at bounding box center [429, 236] width 148 height 24
type input "Matušková"
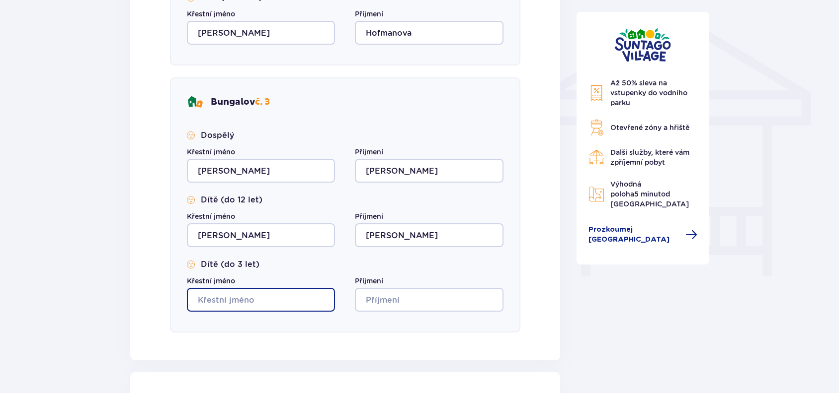
click at [286, 298] on input "Křestní jméno" at bounding box center [261, 300] width 148 height 24
type input "Anna"
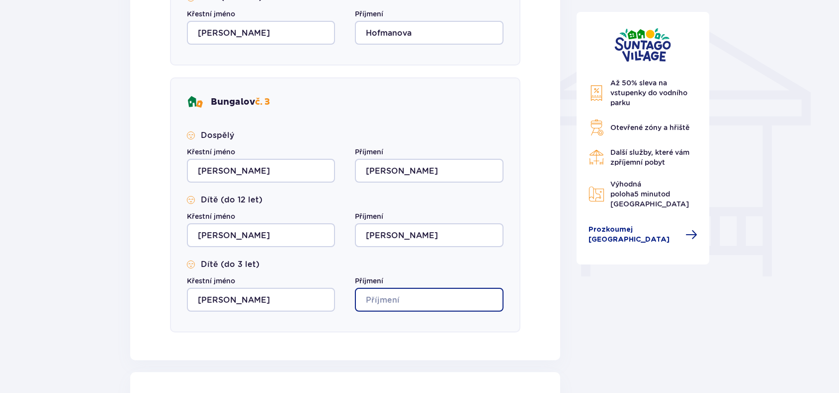
click at [415, 303] on input "Příjmení" at bounding box center [429, 300] width 148 height 24
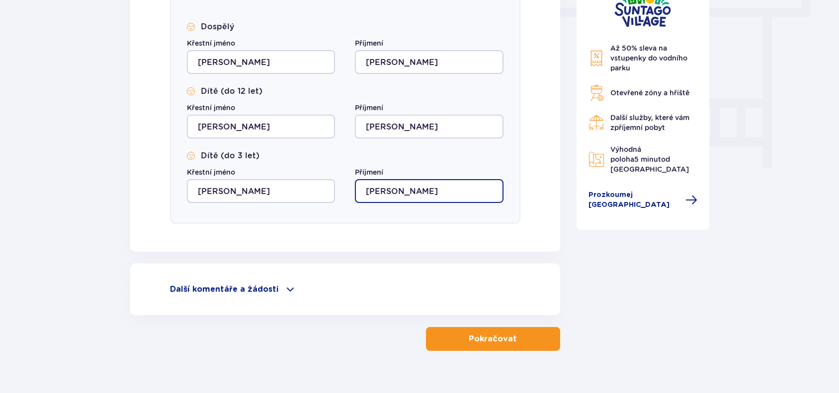
scroll to position [920, 0]
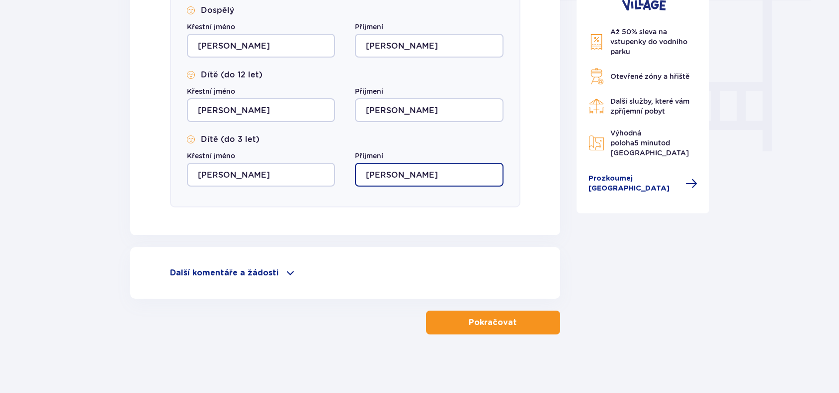
type input "Matušková"
click at [505, 318] on p "Pokračovat" at bounding box center [492, 322] width 48 height 11
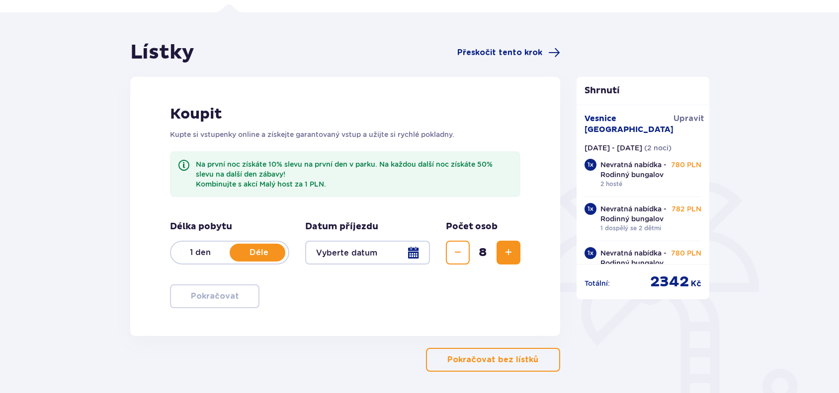
scroll to position [62, 0]
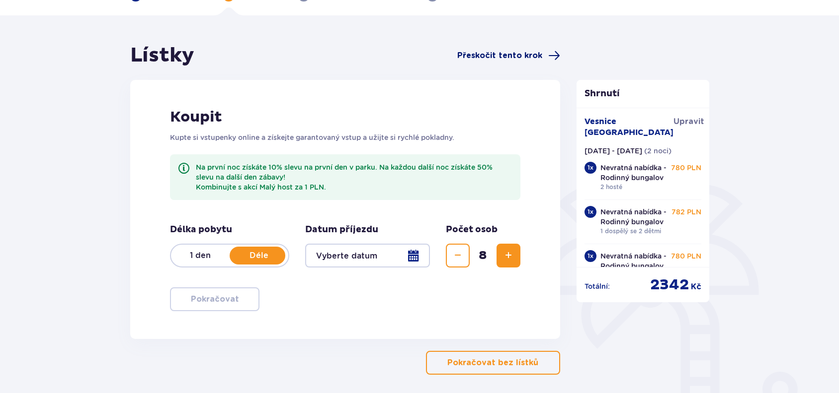
click at [536, 53] on span "Přeskočit tento krok" at bounding box center [499, 55] width 85 height 11
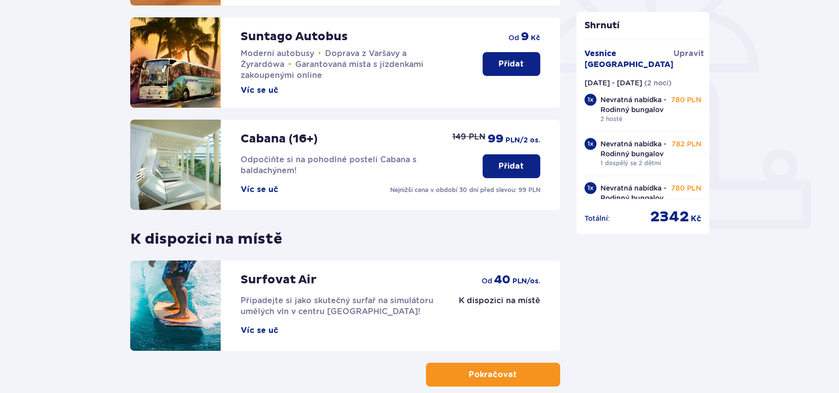
scroll to position [338, 0]
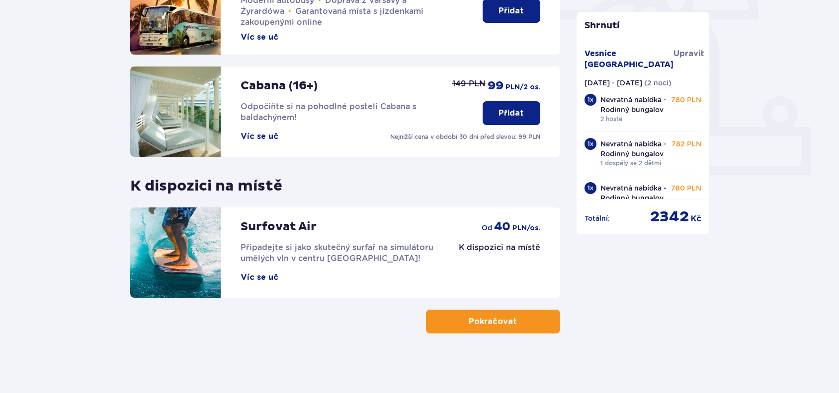
click at [497, 323] on p "Pokračovat" at bounding box center [492, 321] width 48 height 11
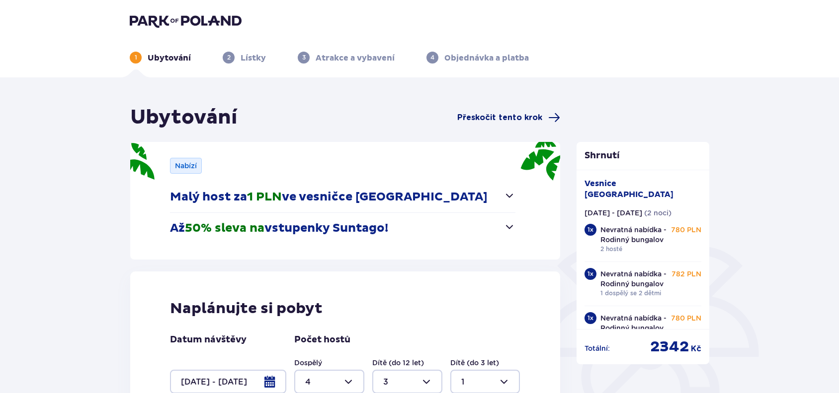
click at [509, 115] on span "Přeskočit tento krok" at bounding box center [499, 117] width 85 height 11
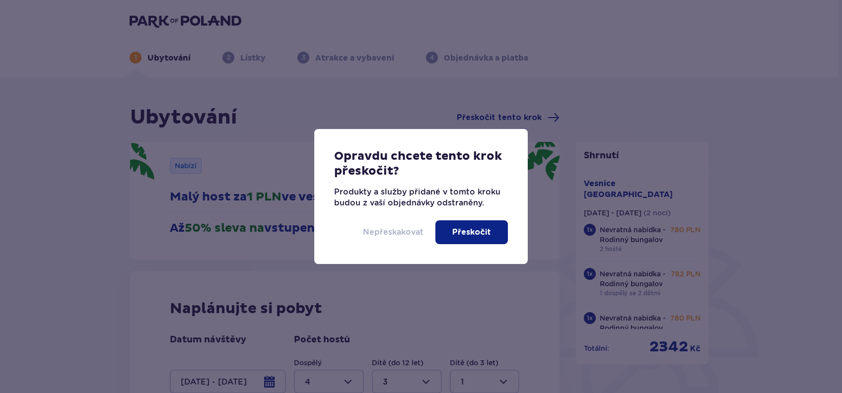
click at [401, 233] on p "Nepřeskakovat" at bounding box center [393, 232] width 61 height 11
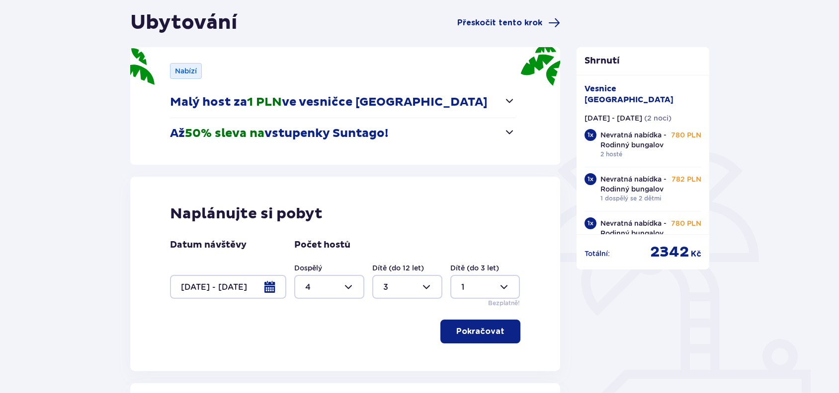
scroll to position [41, 0]
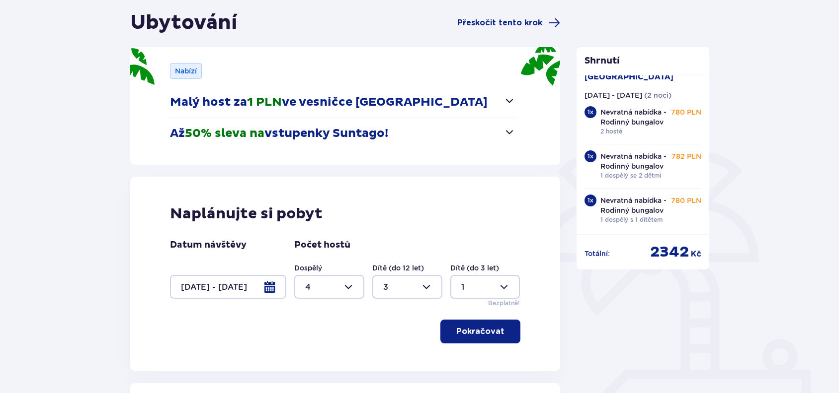
click at [497, 326] on button "Pokračovat" at bounding box center [480, 332] width 80 height 24
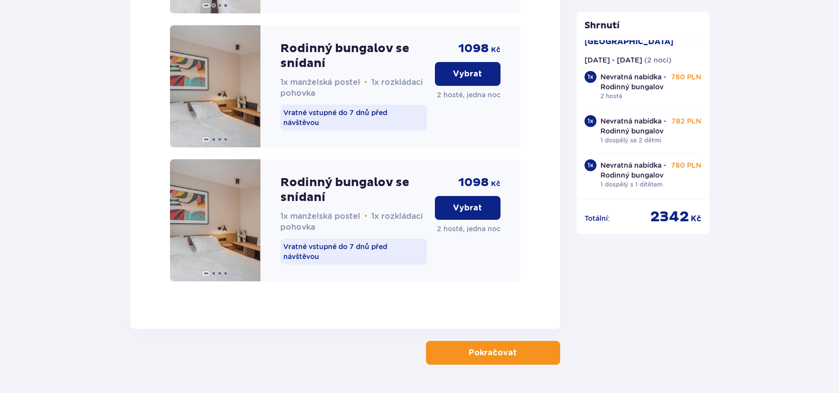
scroll to position [5227, 0]
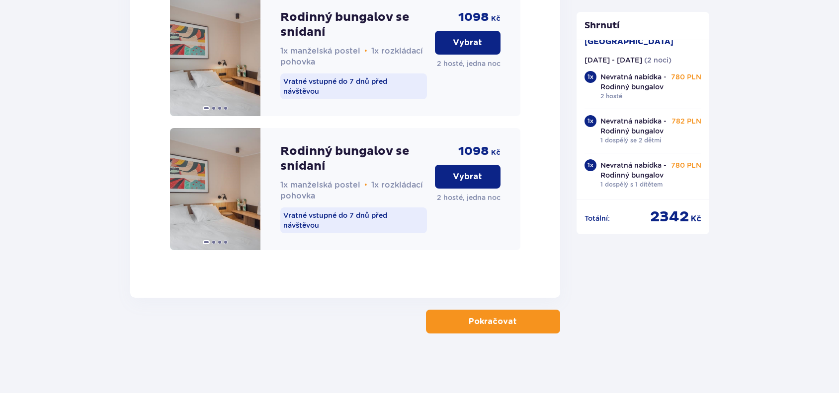
click at [505, 319] on p "Pokračovat" at bounding box center [492, 321] width 48 height 11
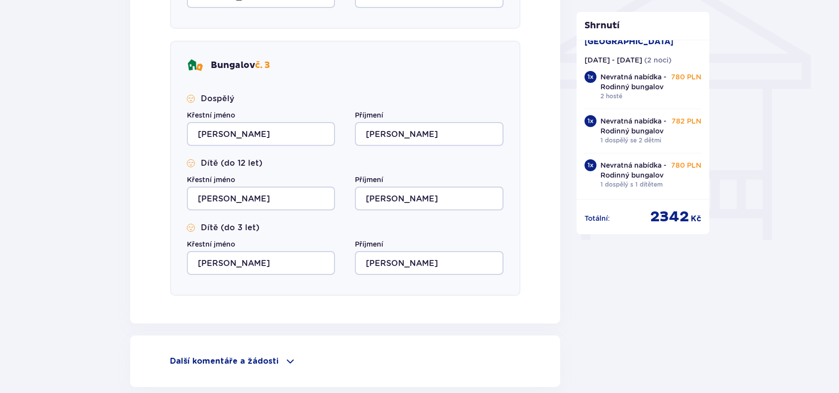
scroll to position [920, 0]
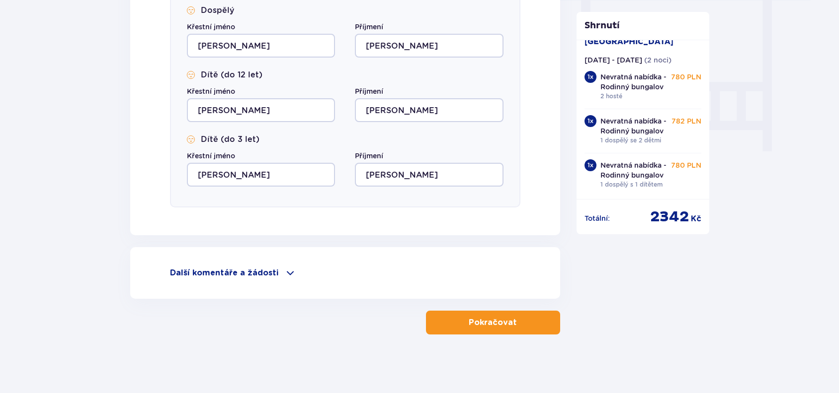
click at [499, 321] on p "Pokračovat" at bounding box center [492, 322] width 48 height 11
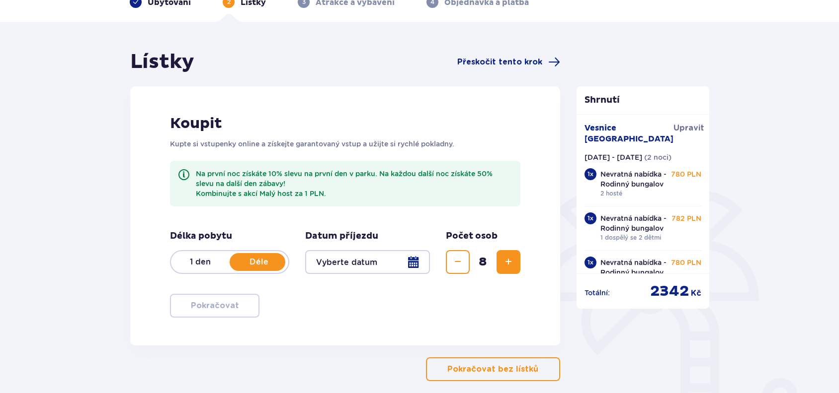
scroll to position [52, 0]
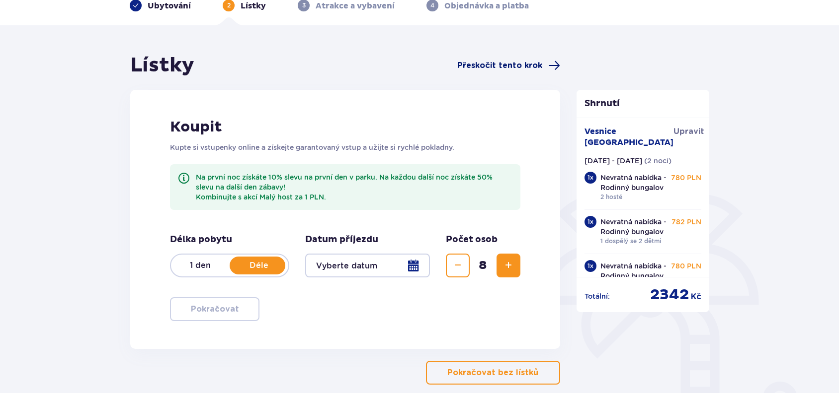
click at [476, 63] on span "Přeskočit tento krok" at bounding box center [499, 65] width 85 height 11
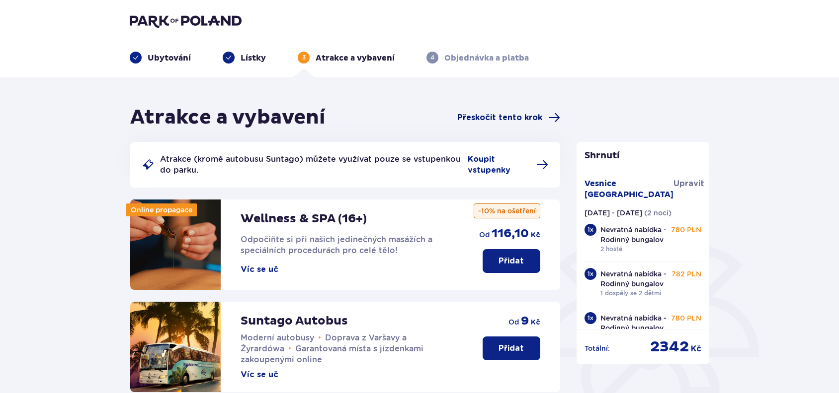
click at [488, 116] on span "Přeskočit tento krok" at bounding box center [499, 117] width 85 height 11
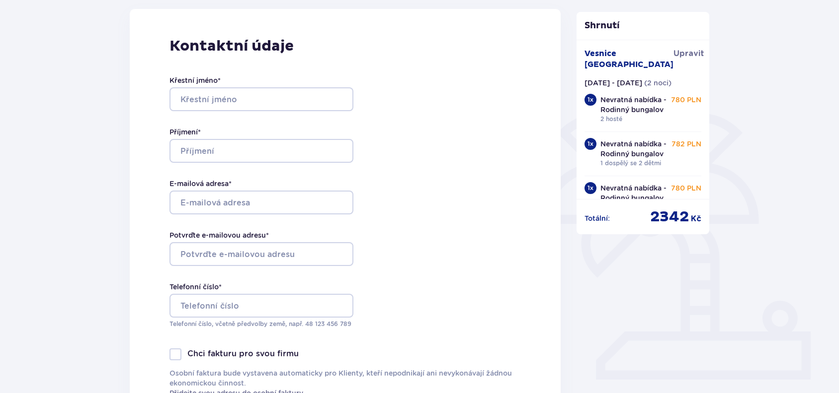
scroll to position [141, 0]
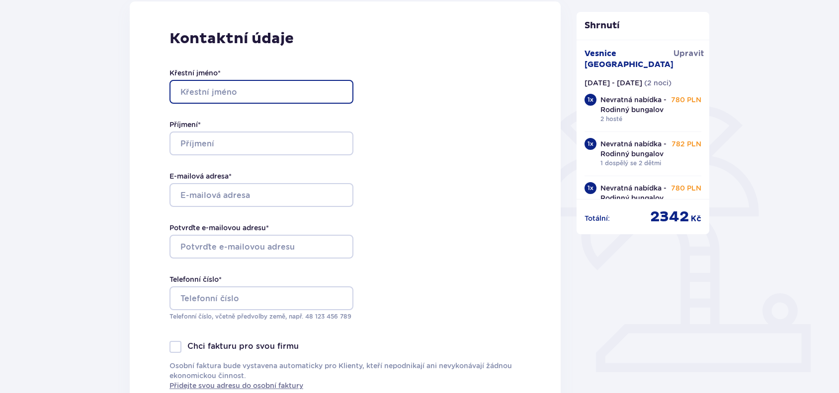
click at [297, 95] on input "Křestní jméno *" at bounding box center [261, 92] width 184 height 24
type input "RADEK"
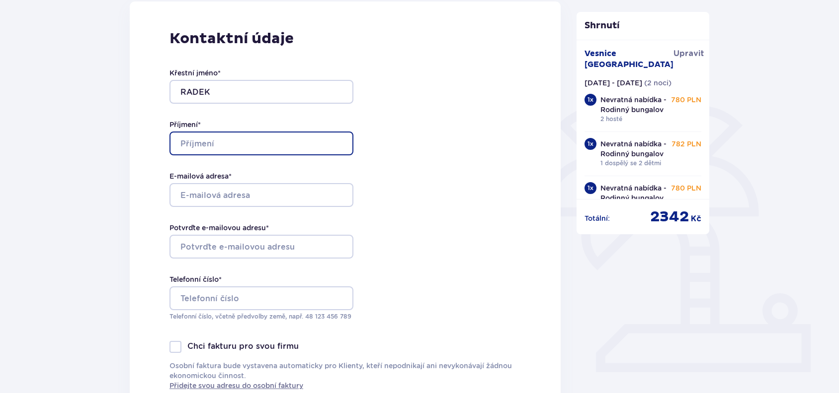
type input "HOUFEK"
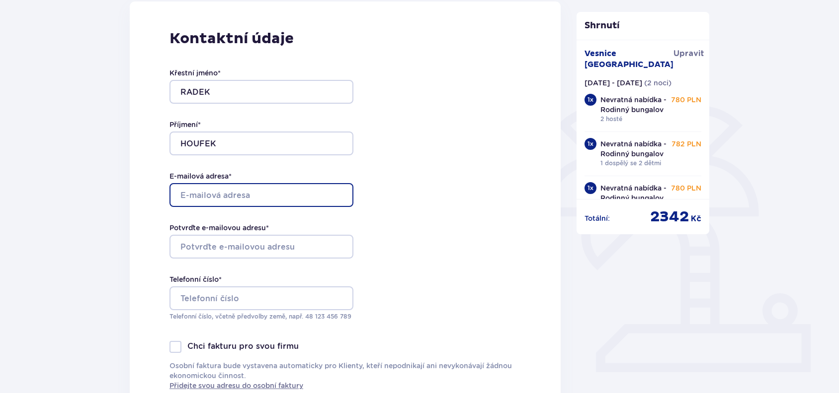
type input "[EMAIL_ADDRESS][DOMAIN_NAME]"
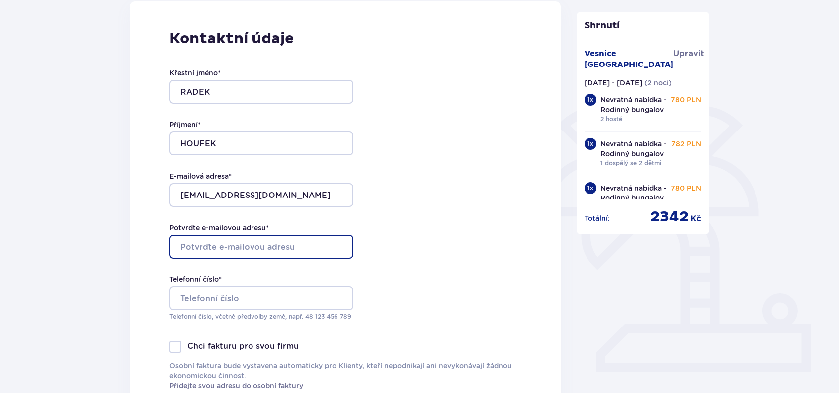
type input "[EMAIL_ADDRESS][DOMAIN_NAME]"
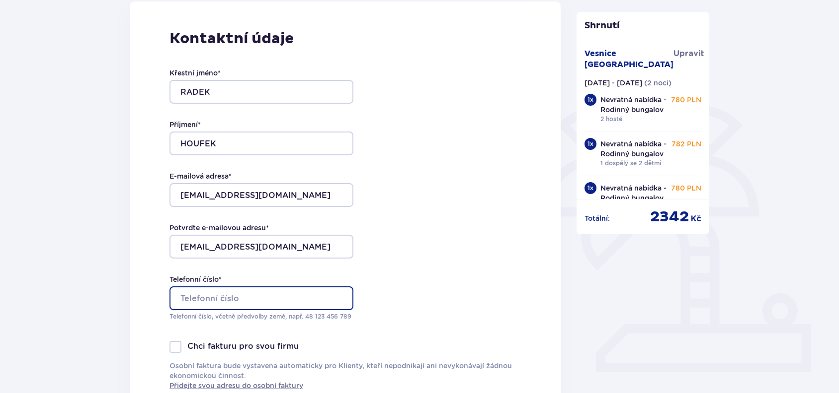
type input "+420602482468"
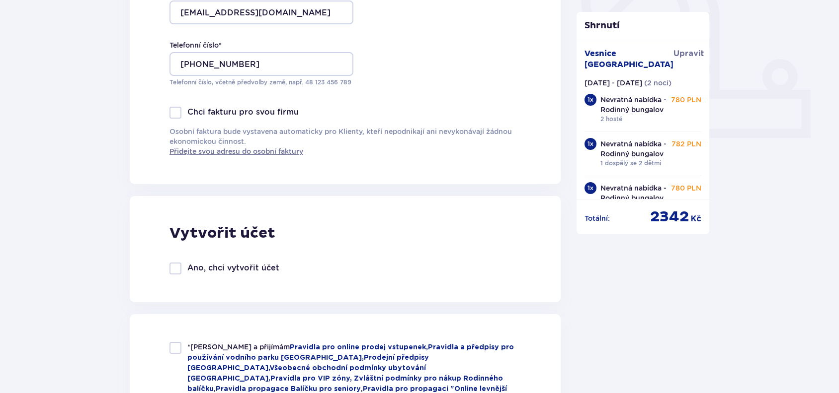
scroll to position [379, 0]
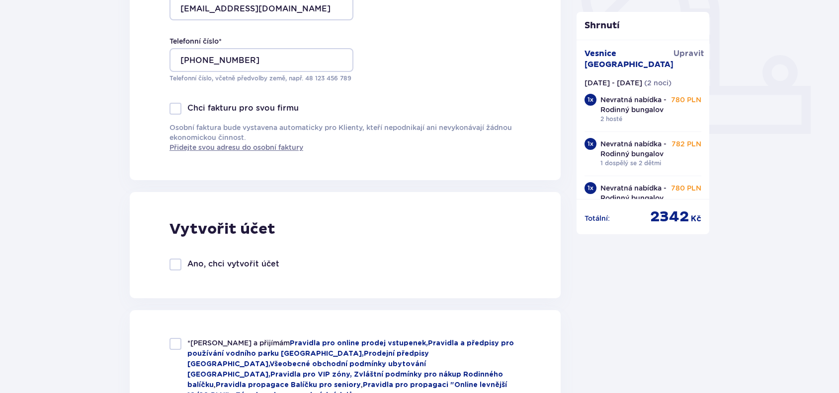
click at [176, 264] on div at bounding box center [175, 265] width 12 height 12
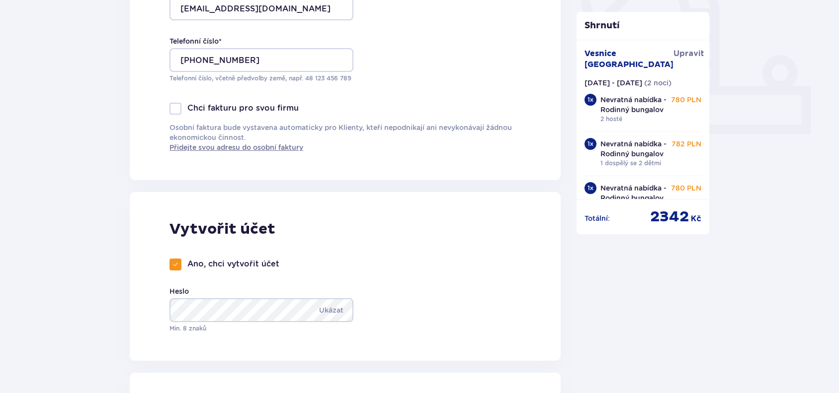
click at [175, 264] on span at bounding box center [175, 265] width 6 height 6
checkbox input "false"
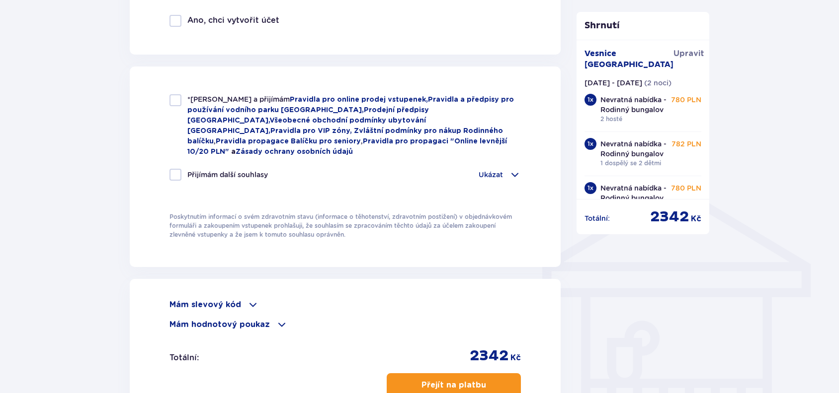
scroll to position [626, 0]
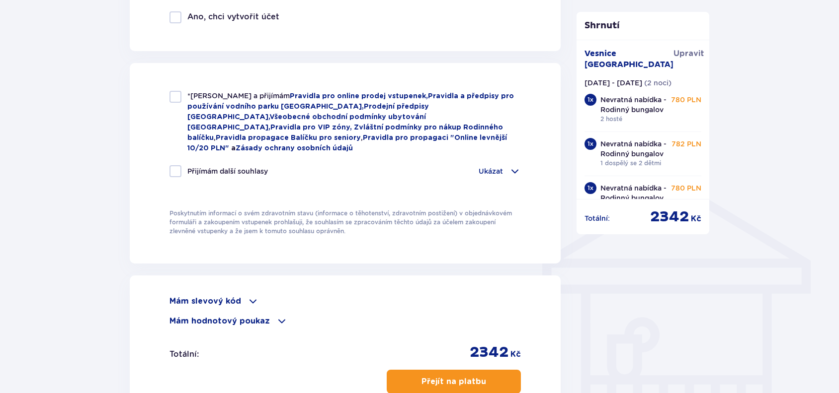
click at [177, 95] on div at bounding box center [175, 97] width 12 height 12
checkbox input "true"
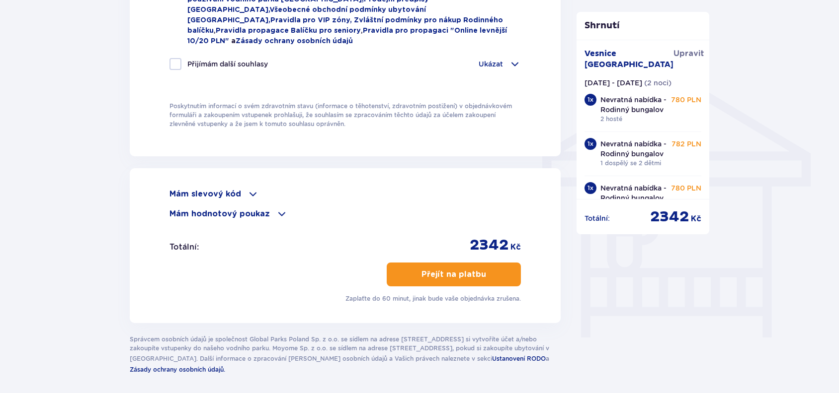
scroll to position [760, 0]
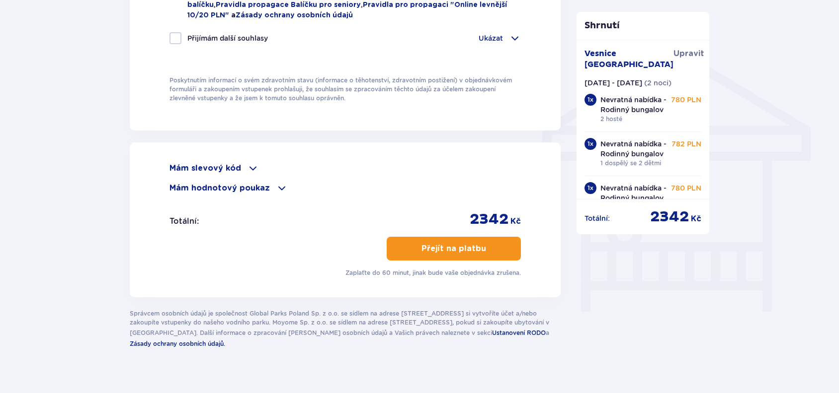
click at [455, 243] on p "Přejít na platbu" at bounding box center [453, 248] width 65 height 11
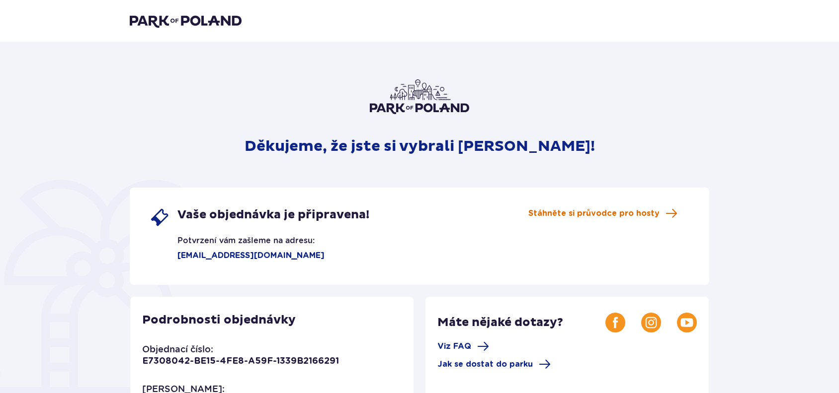
click at [607, 214] on span "Stáhněte si průvodce pro hosty" at bounding box center [593, 213] width 131 height 11
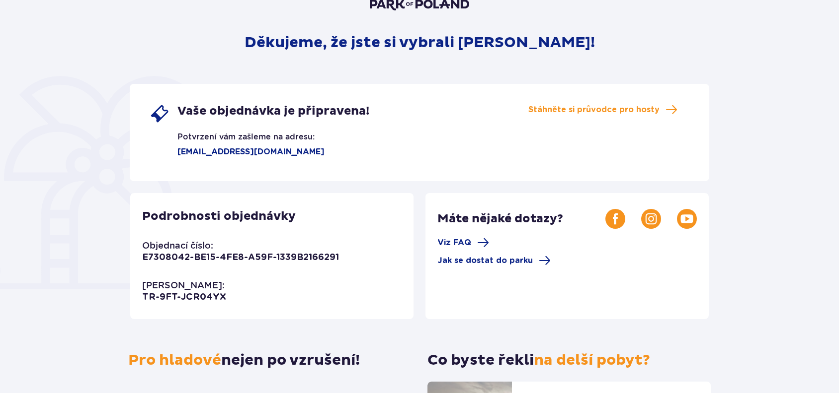
scroll to position [104, 0]
